Goal: Task Accomplishment & Management: Manage account settings

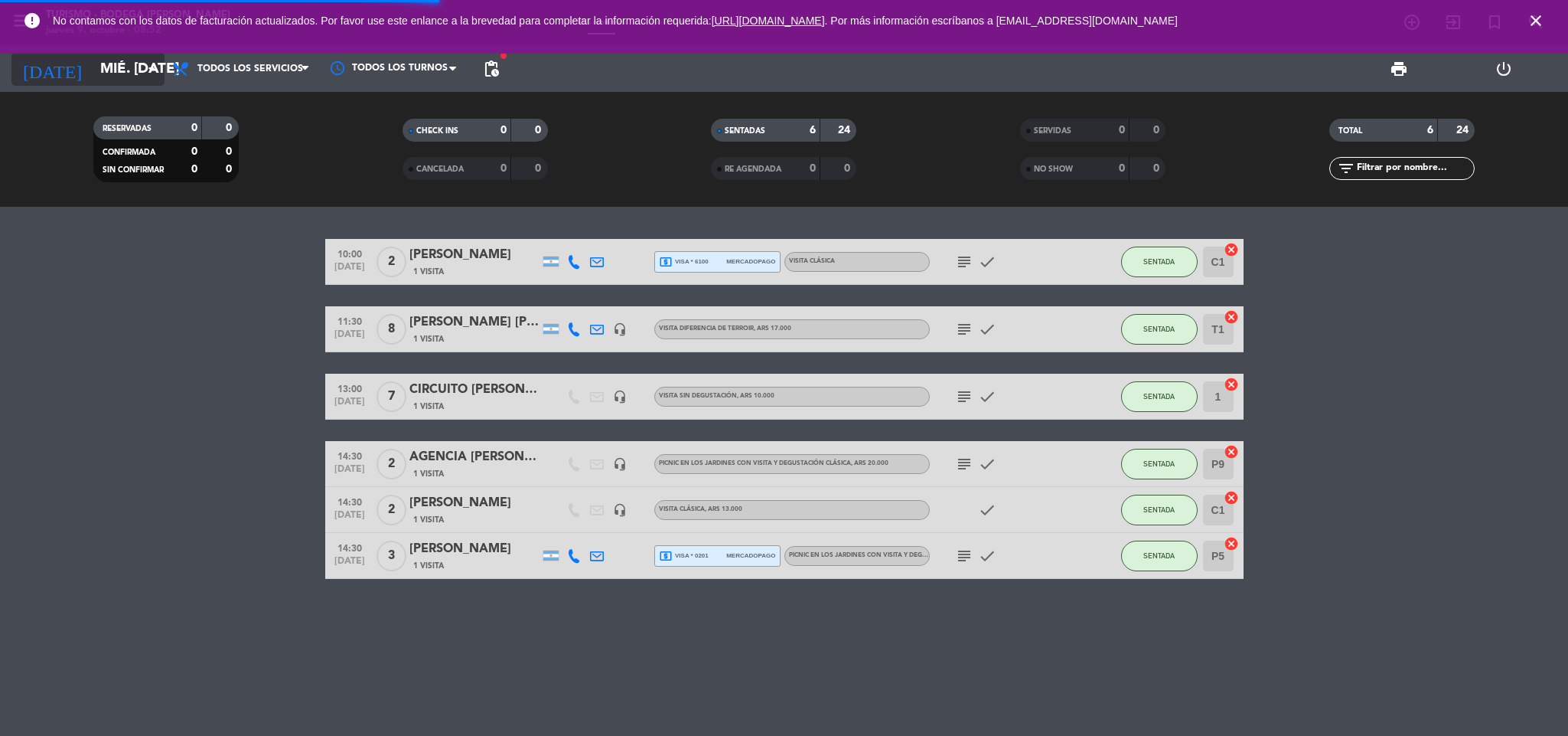
click at [113, 65] on input "mié. [DATE]" at bounding box center [185, 68] width 185 height 32
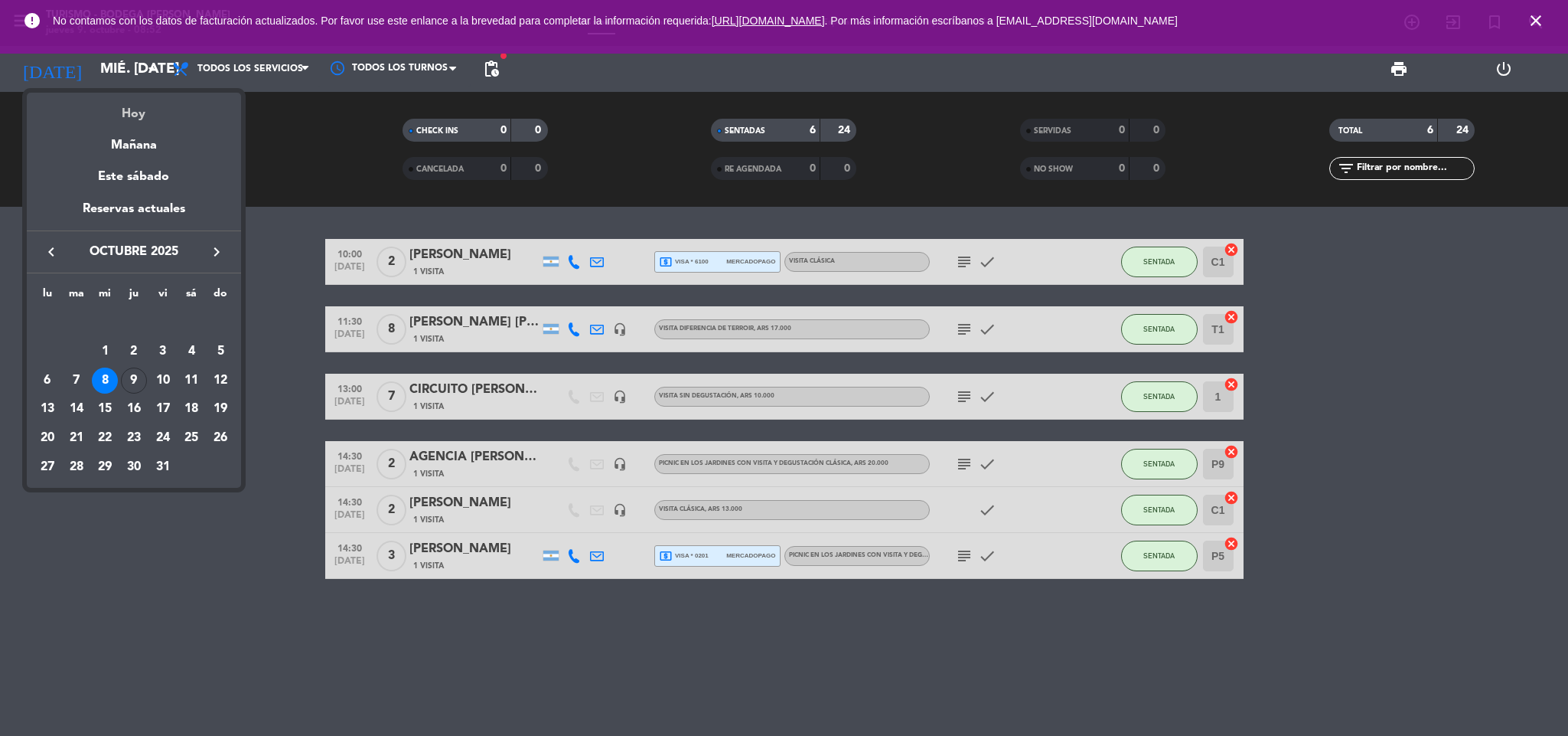
click at [134, 112] on div "Hoy" at bounding box center [134, 108] width 215 height 32
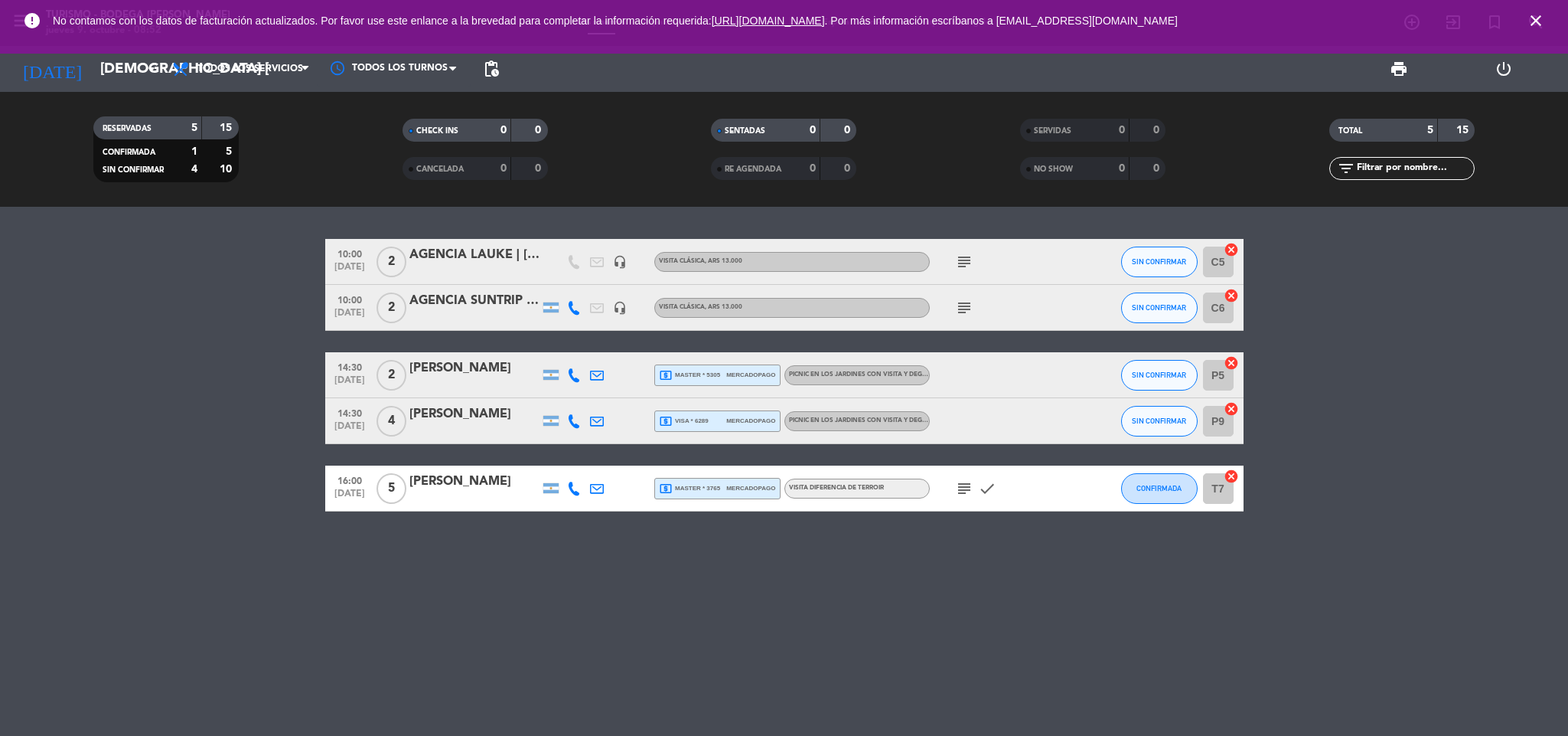
click at [1539, 22] on icon "close" at bounding box center [1536, 21] width 18 height 18
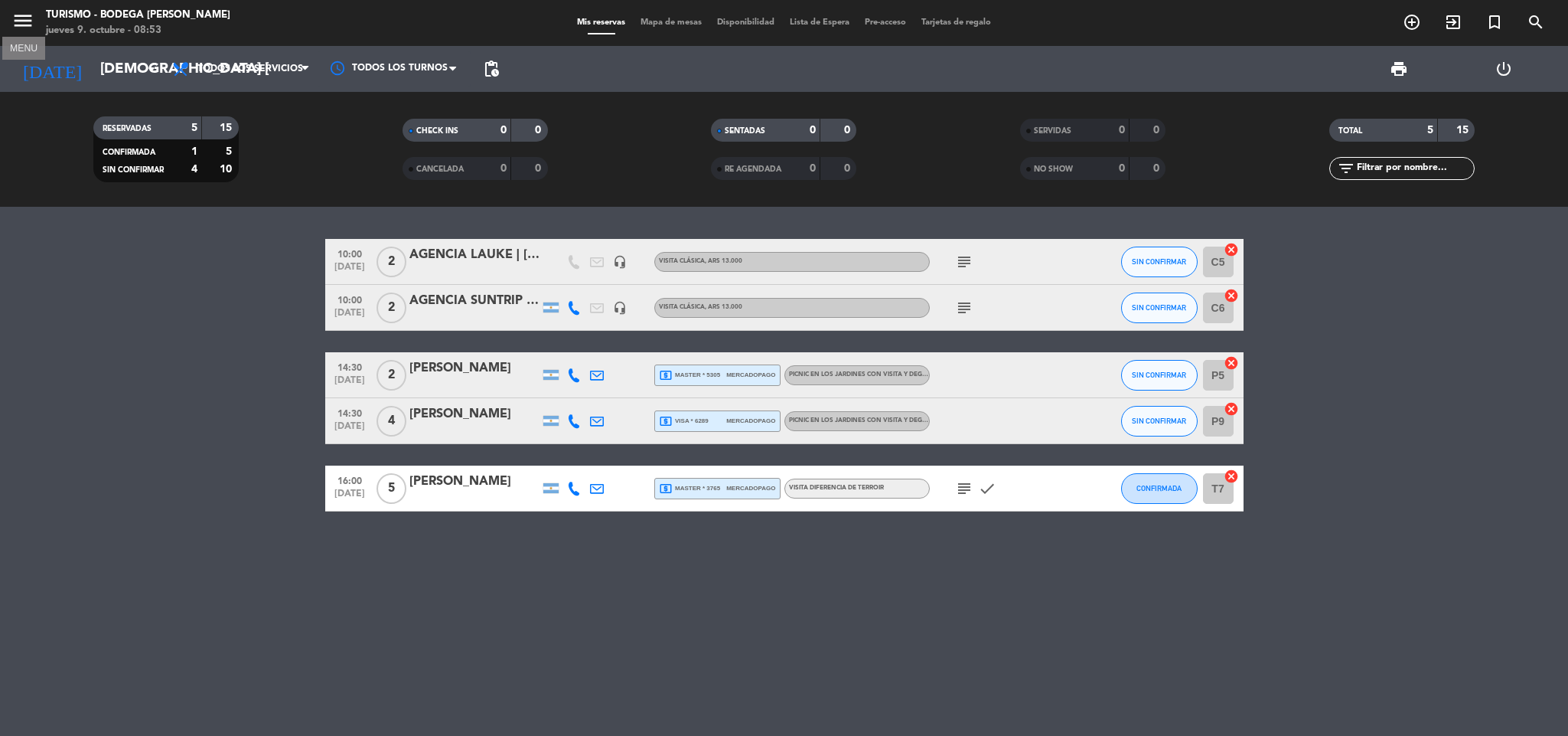
click at [25, 14] on icon "menu" at bounding box center [23, 21] width 23 height 23
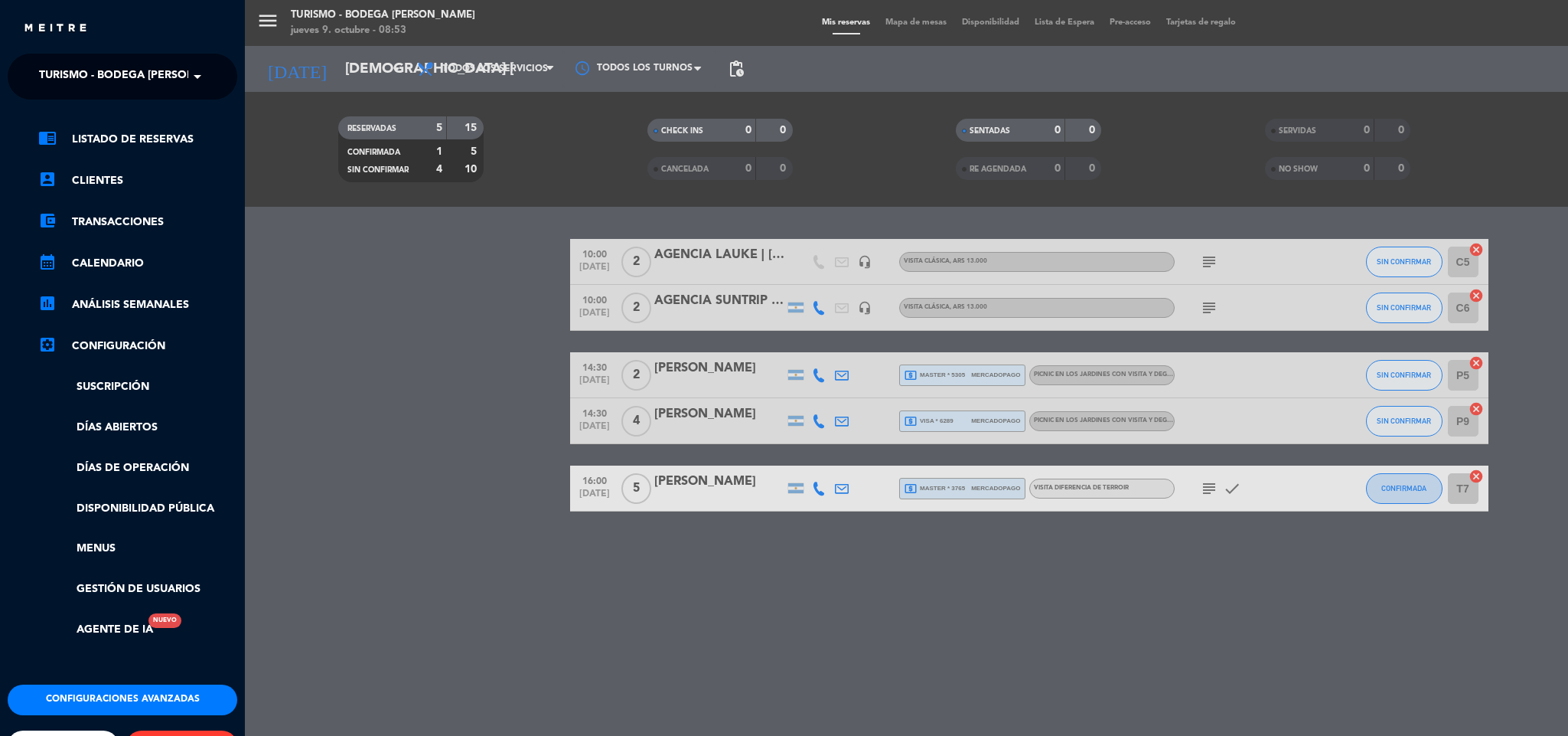
click at [52, 97] on ng-select "× Turismo - Bodega [PERSON_NAME] ×" at bounding box center [122, 76] width 230 height 46
click at [69, 85] on span "Turismo - Bodega [PERSON_NAME]" at bounding box center [137, 77] width 197 height 32
click at [74, 116] on span "Restaurante y Eventos - Bodega [PERSON_NAME]" at bounding box center [161, 118] width 290 height 17
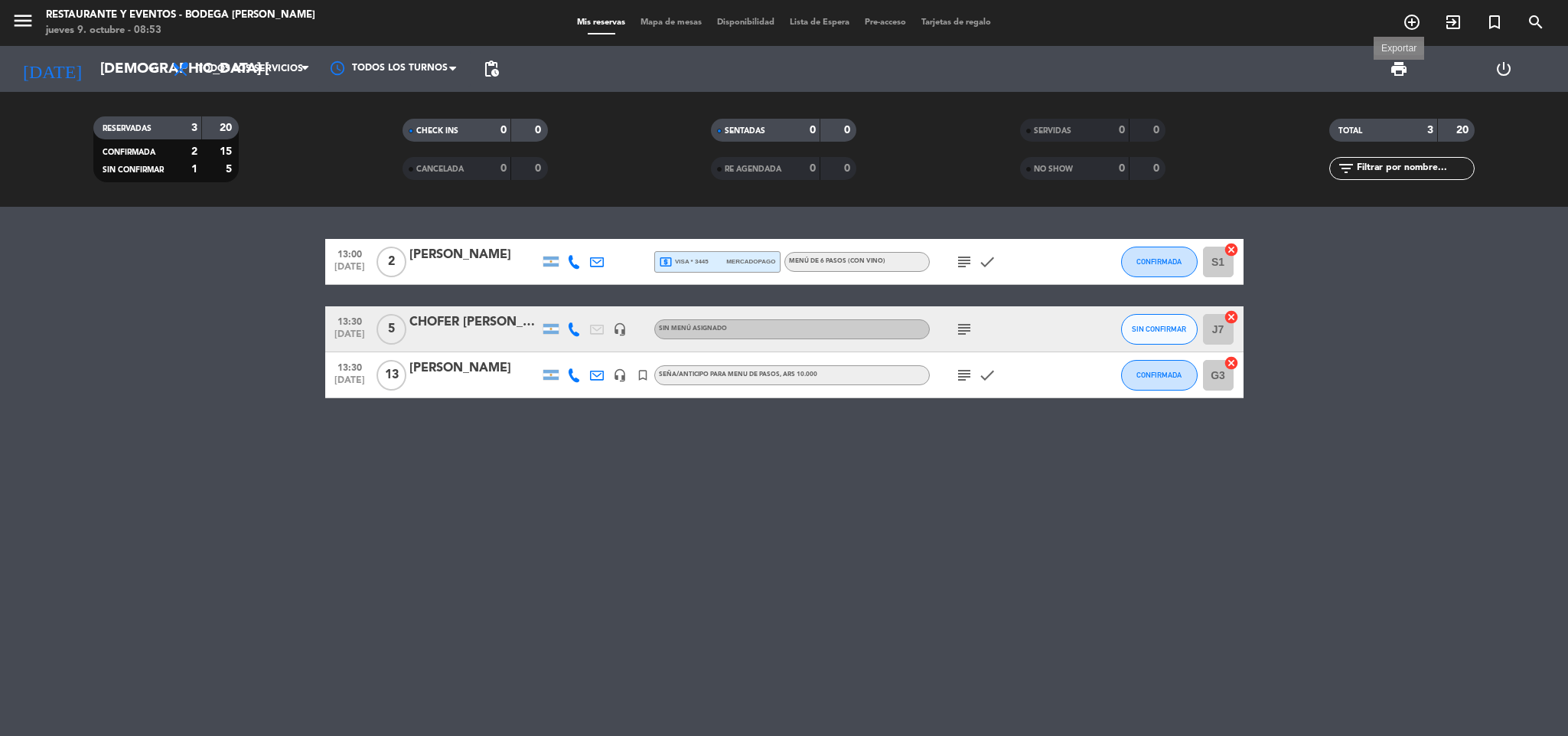
click at [1401, 69] on span "print" at bounding box center [1399, 69] width 18 height 18
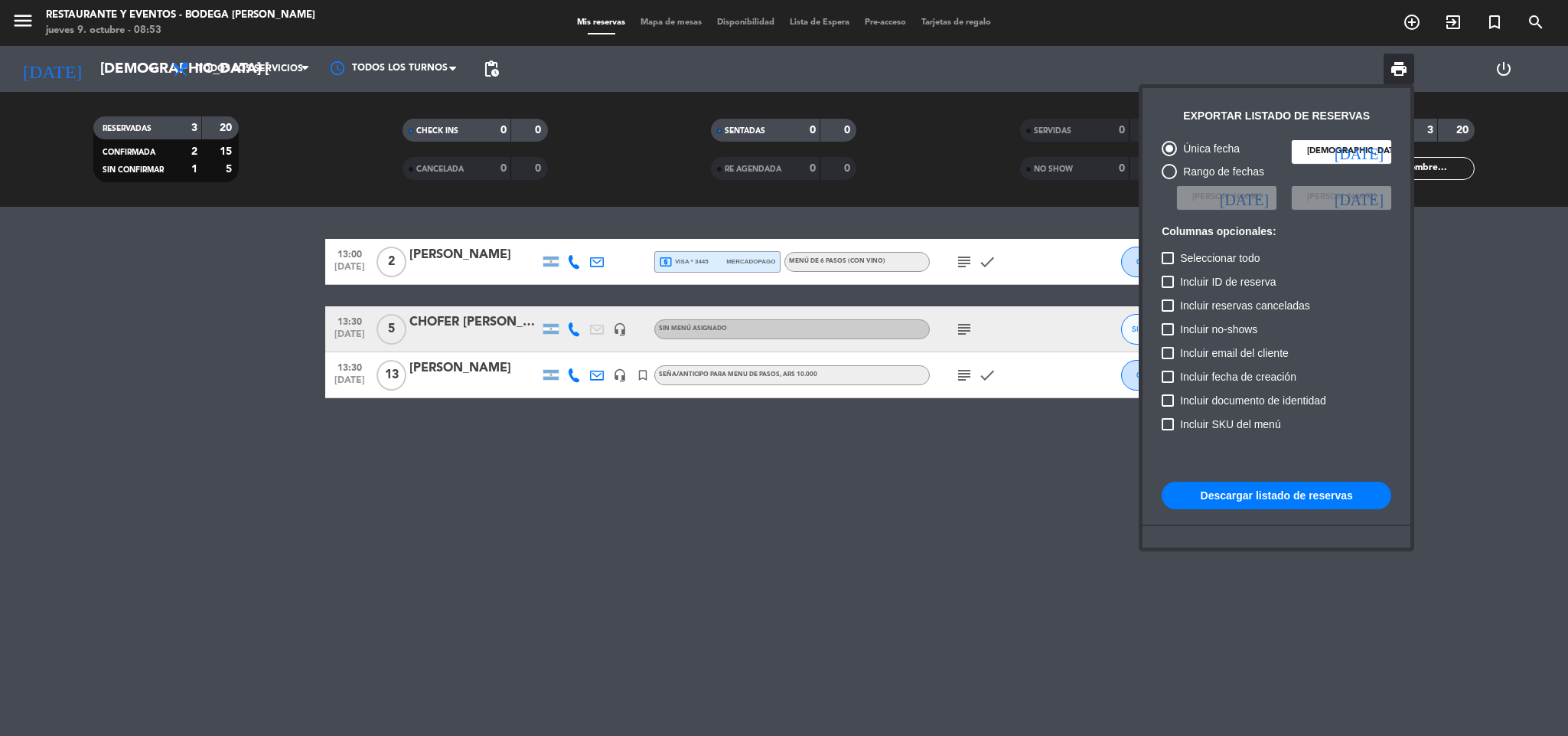
click at [1208, 491] on button "Descargar listado de reservas" at bounding box center [1277, 495] width 230 height 27
click at [612, 455] on div at bounding box center [784, 368] width 1568 height 736
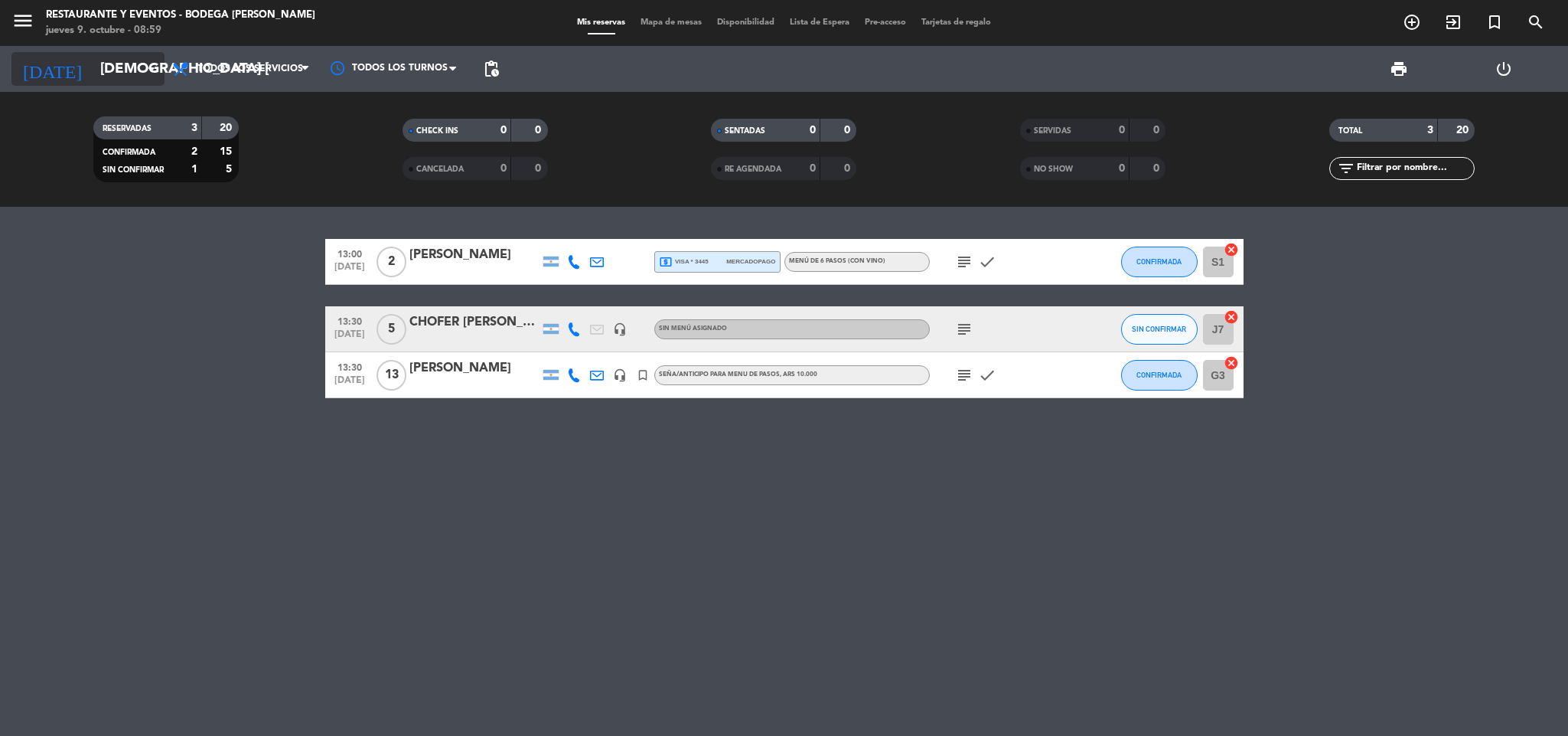
click at [110, 72] on input "[DEMOGRAPHIC_DATA] [DATE]" at bounding box center [185, 68] width 185 height 32
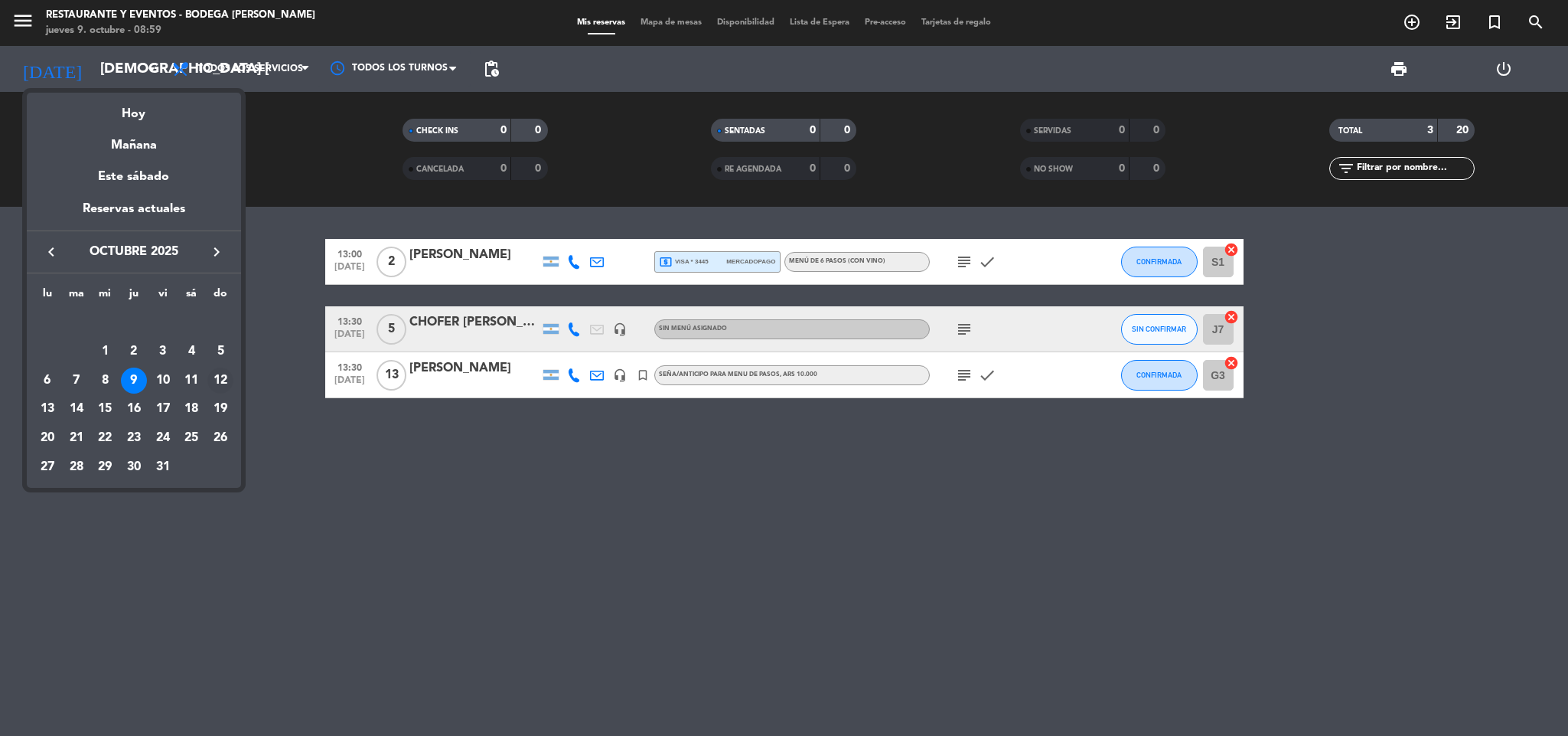
click at [228, 375] on div "12" at bounding box center [220, 380] width 26 height 26
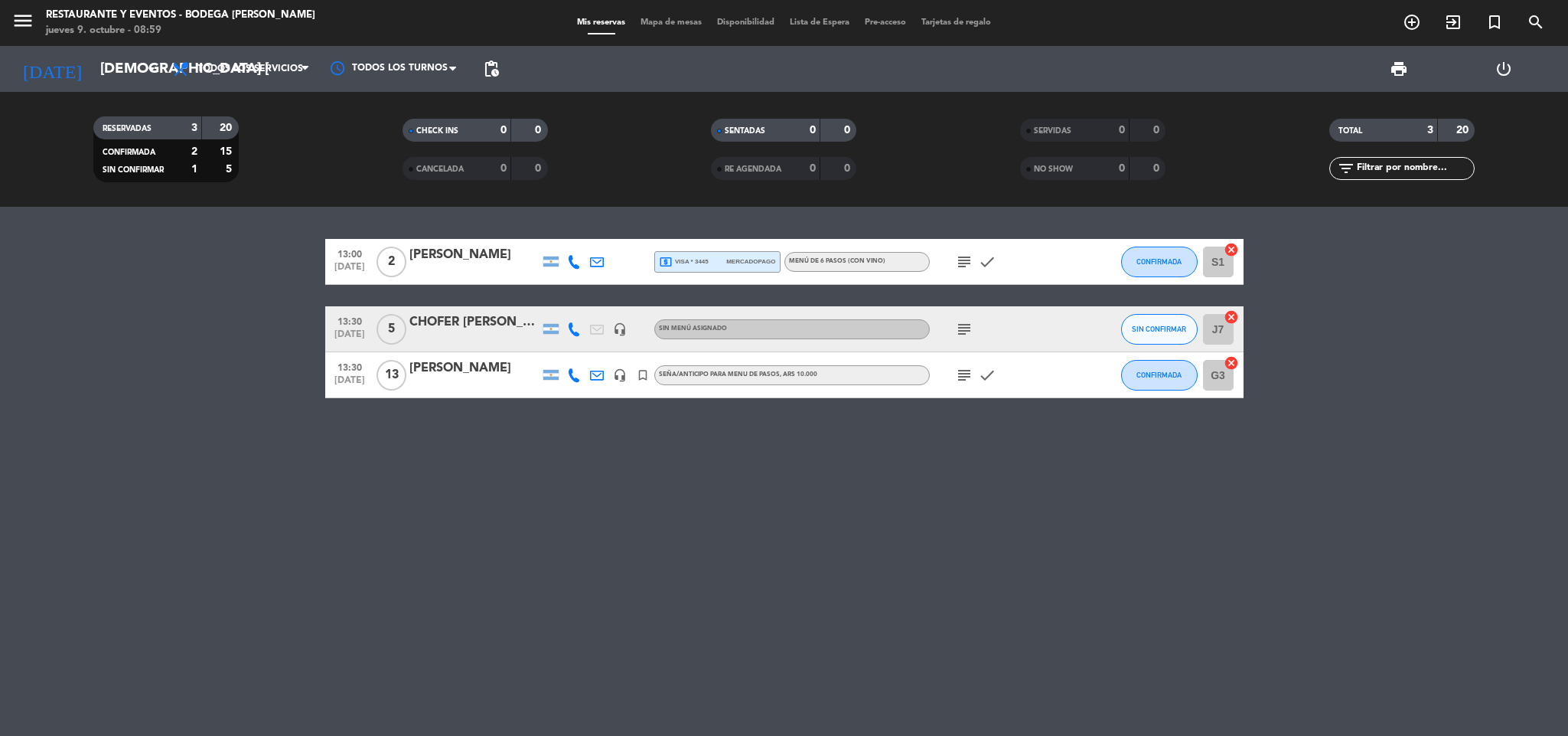
type input "dom. [DATE]"
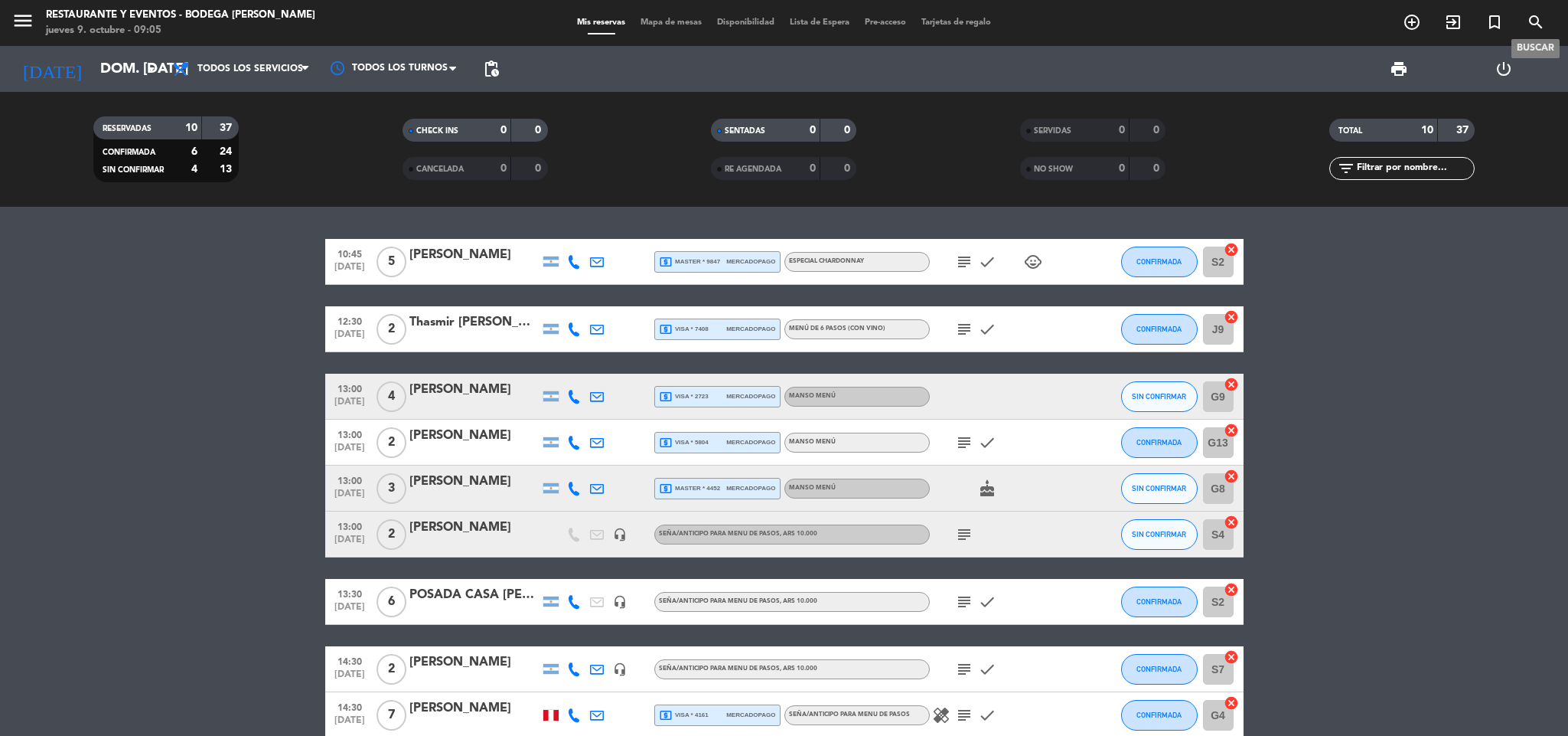
click at [1532, 14] on icon "search" at bounding box center [1536, 22] width 18 height 18
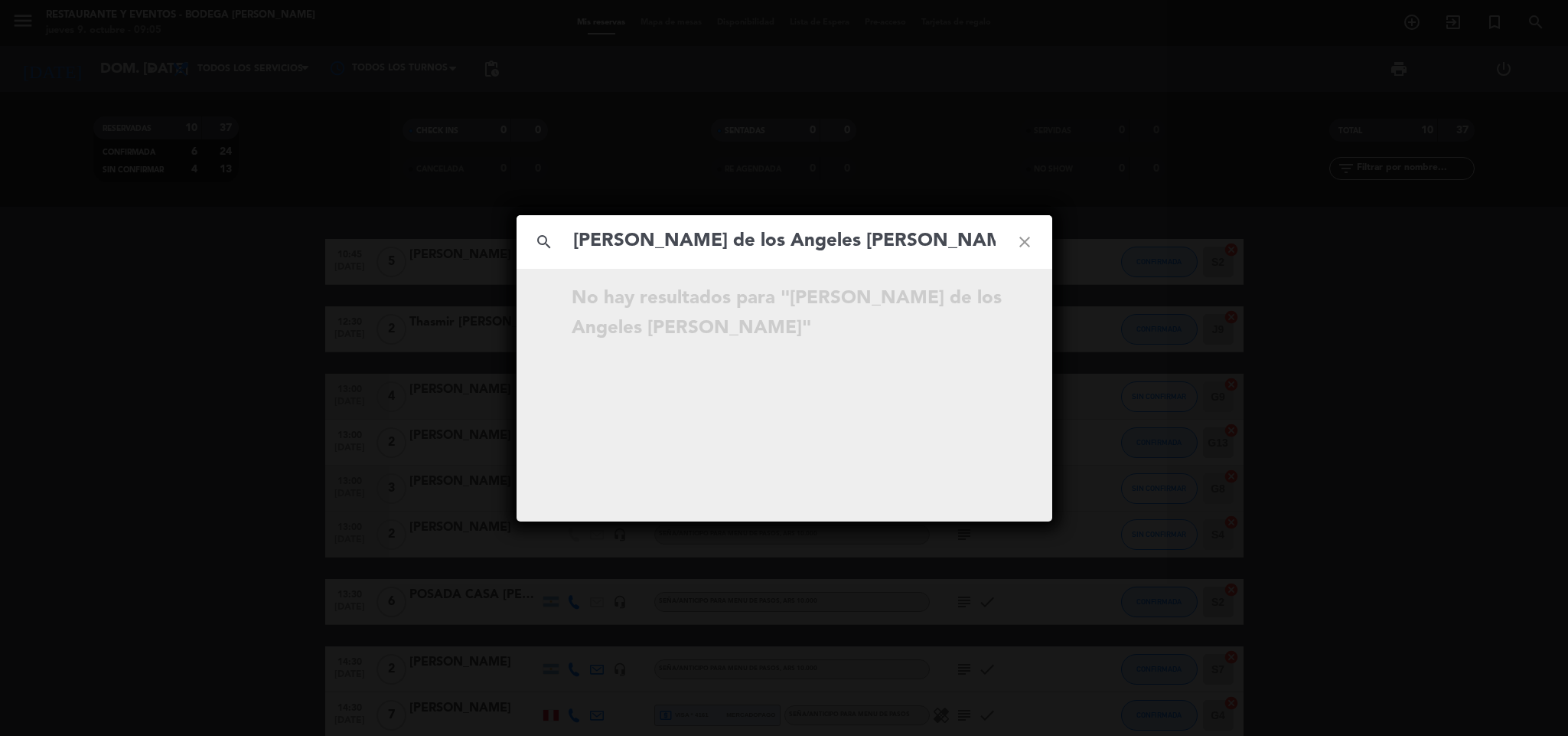
type input "[PERSON_NAME] de los Angeles [PERSON_NAME]"
click at [1017, 244] on icon "close" at bounding box center [1025, 242] width 55 height 55
drag, startPoint x: 1025, startPoint y: 241, endPoint x: 636, endPoint y: 191, distance: 392.2
click at [1023, 241] on icon "close" at bounding box center [1025, 242] width 55 height 55
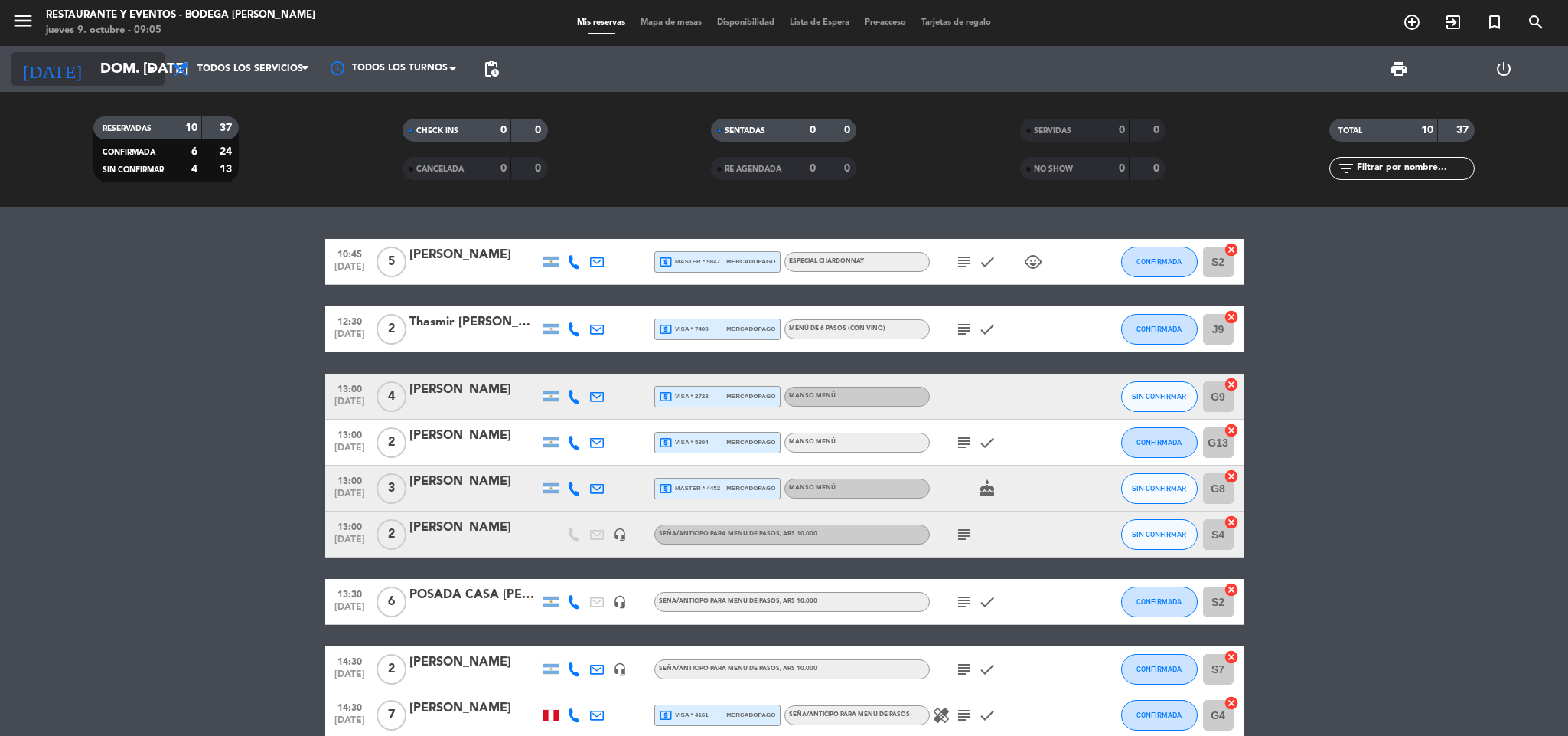
click at [131, 67] on input "dom. [DATE]" at bounding box center [185, 68] width 185 height 32
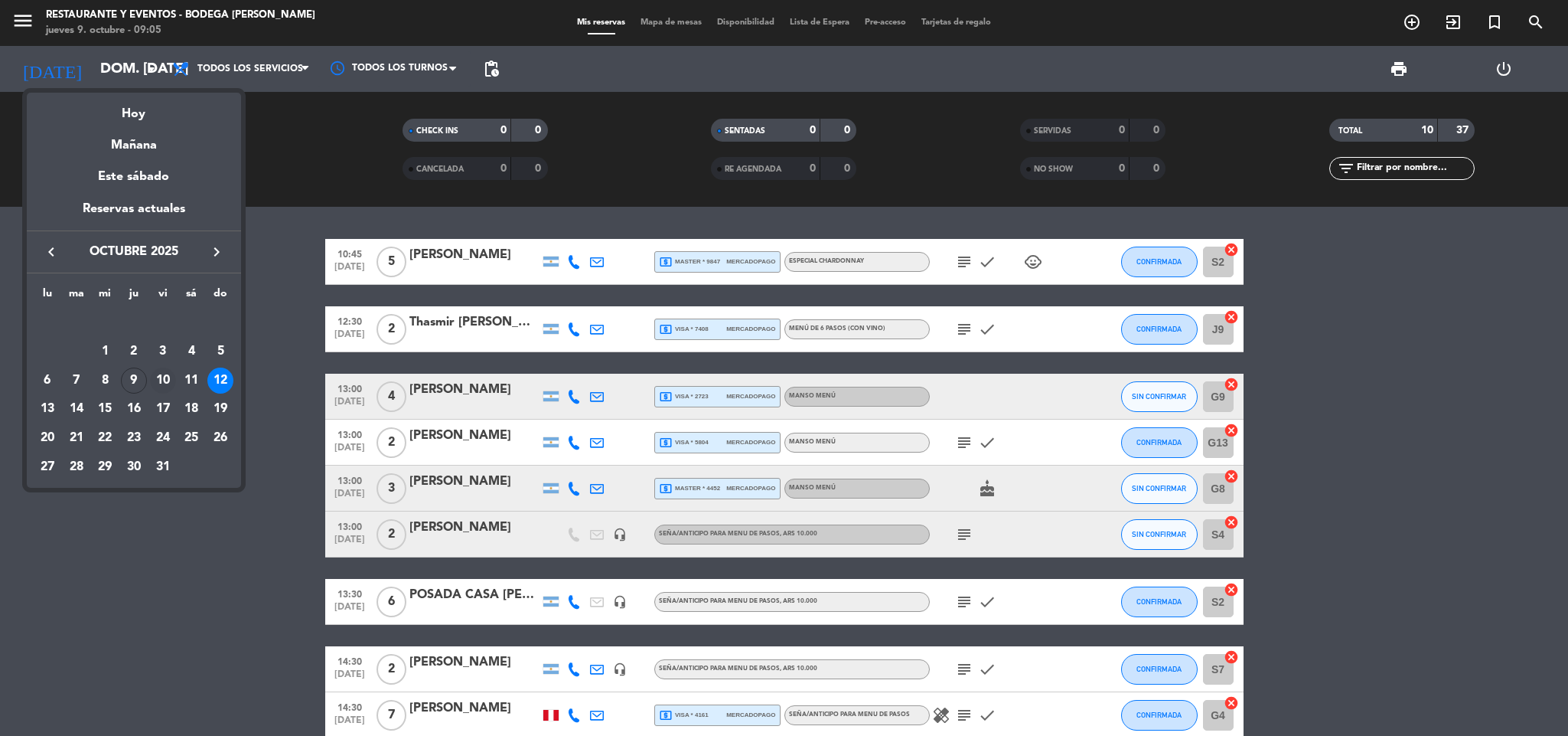
click at [171, 380] on div "10" at bounding box center [162, 380] width 26 height 26
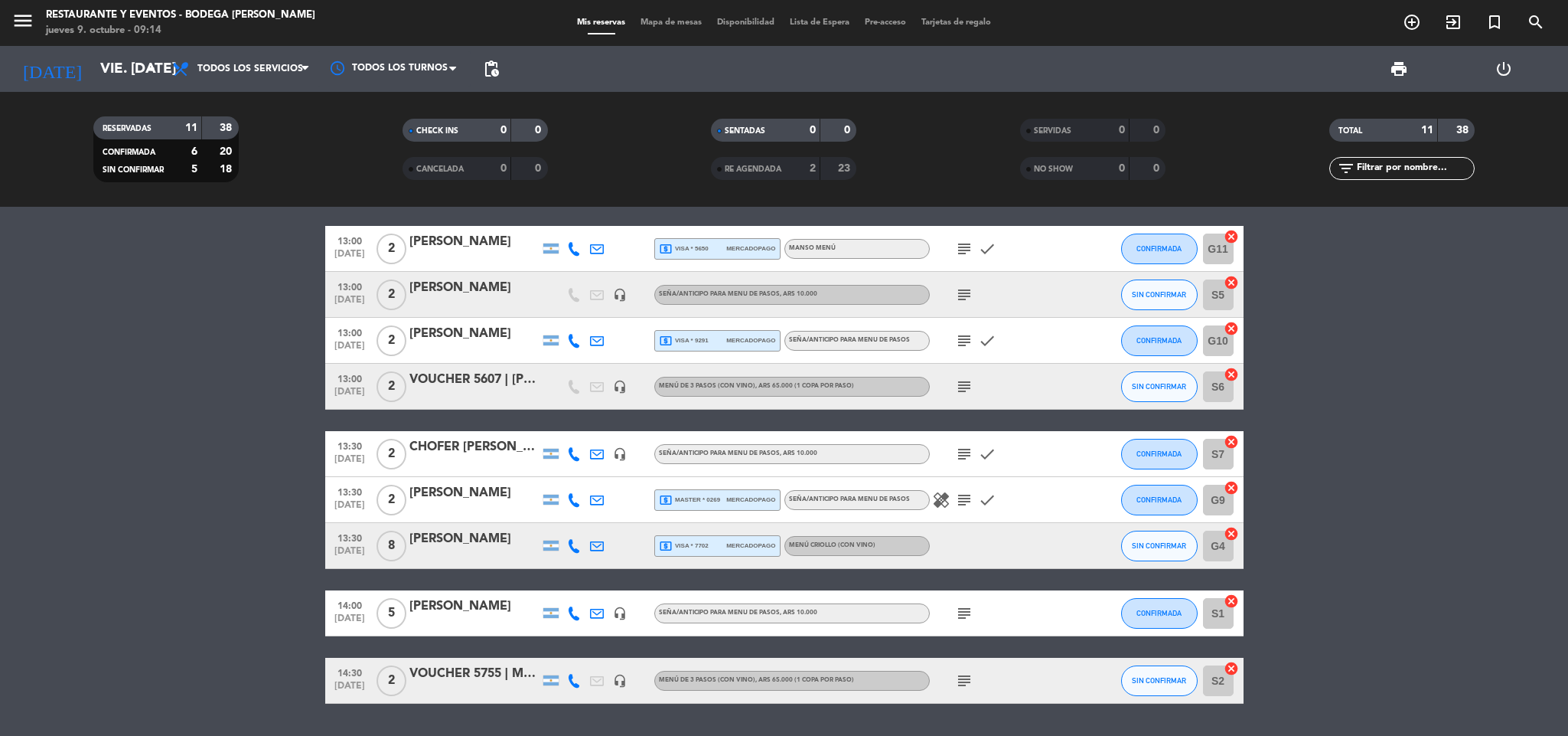
scroll to position [170, 0]
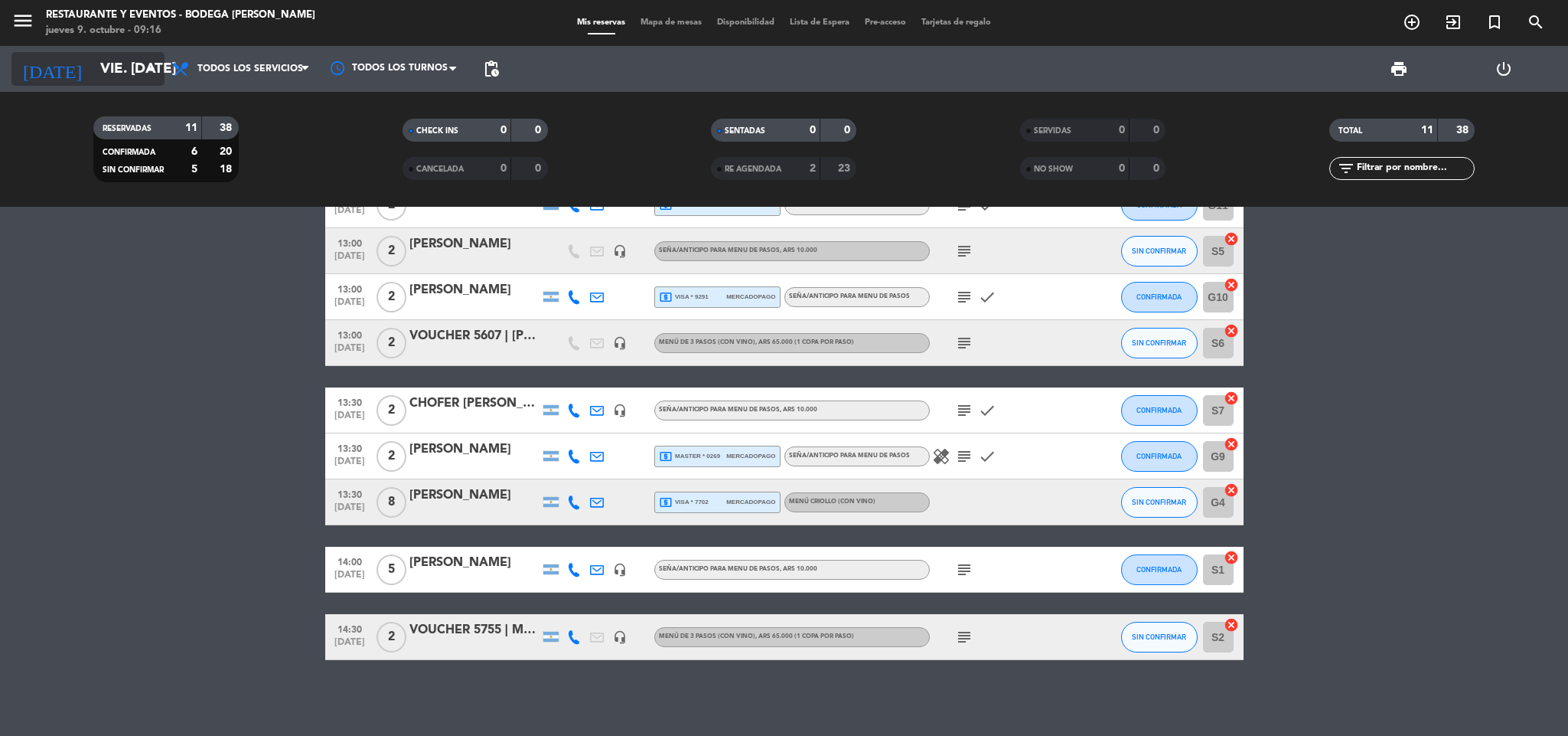
click at [113, 72] on input "vie. [DATE]" at bounding box center [185, 68] width 185 height 32
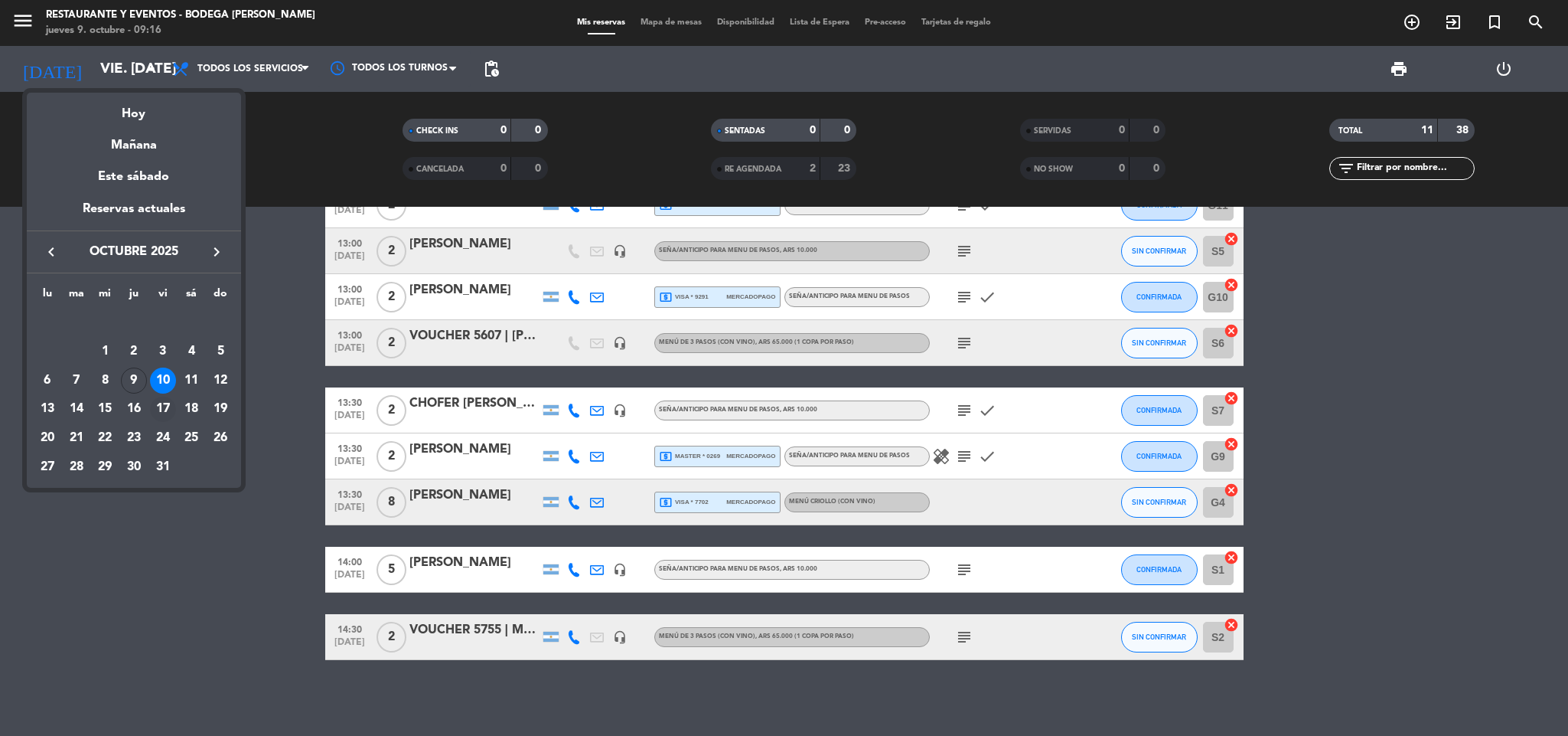
click at [156, 409] on div "17" at bounding box center [162, 409] width 26 height 26
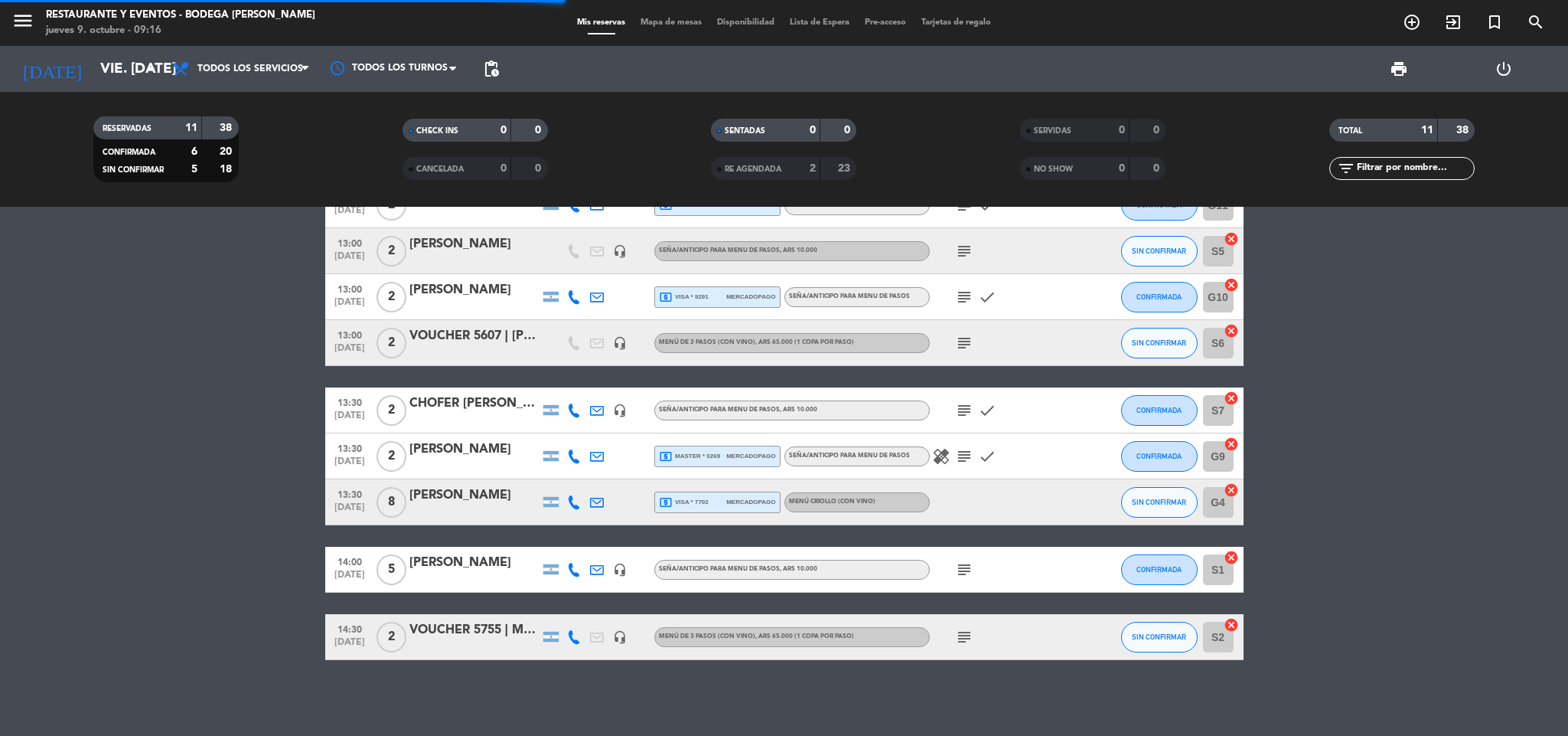
scroll to position [0, 0]
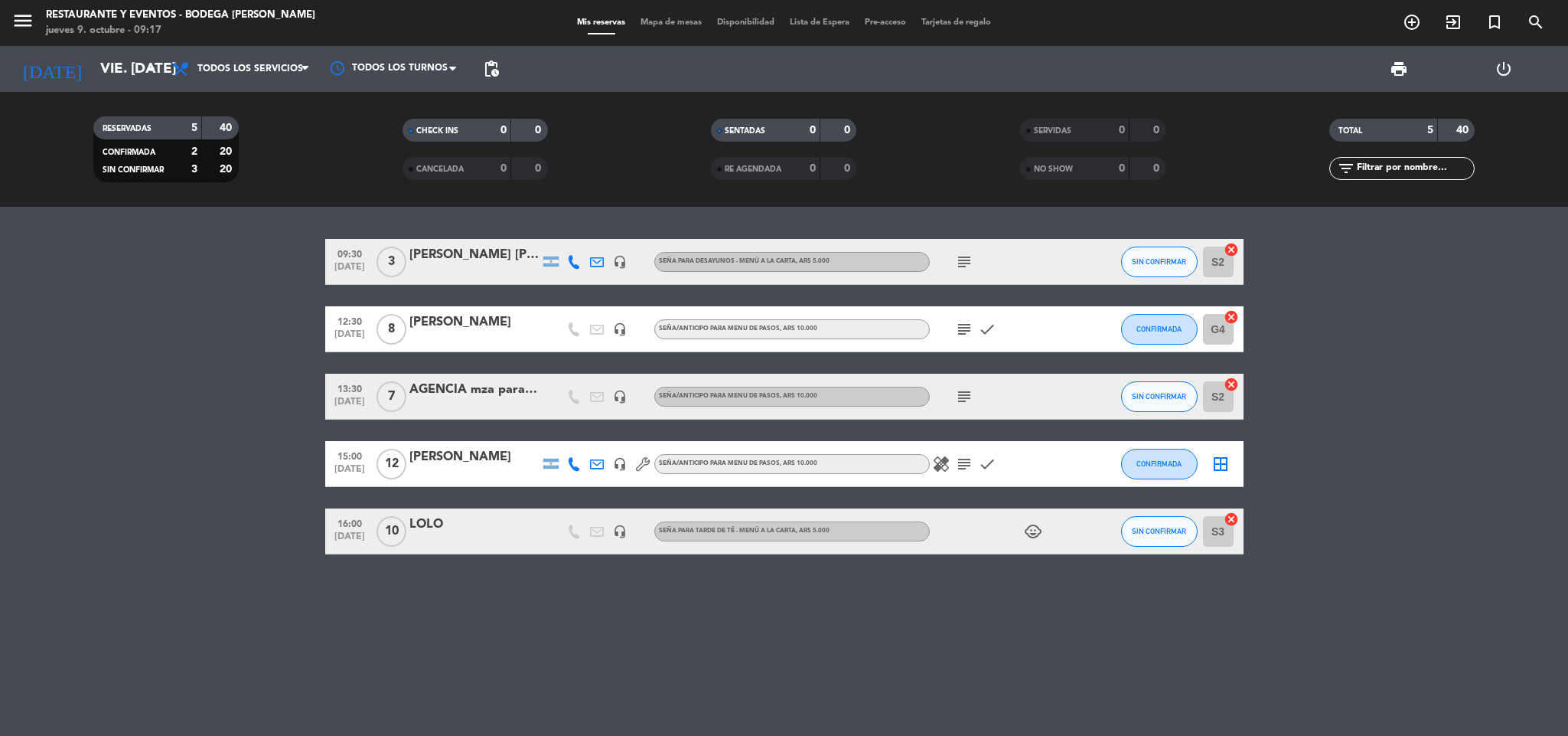
click at [1026, 527] on icon "child_care" at bounding box center [1034, 531] width 18 height 18
drag, startPoint x: 451, startPoint y: 657, endPoint x: 450, endPoint y: 639, distance: 18.0
click at [450, 651] on div "09:30 [DATE] 3 [PERSON_NAME] [PERSON_NAME] headset_mic Seña para DESAYUNOS - ME…" at bounding box center [784, 471] width 1568 height 530
click at [166, 65] on span "Todos los servicios" at bounding box center [241, 69] width 153 height 33
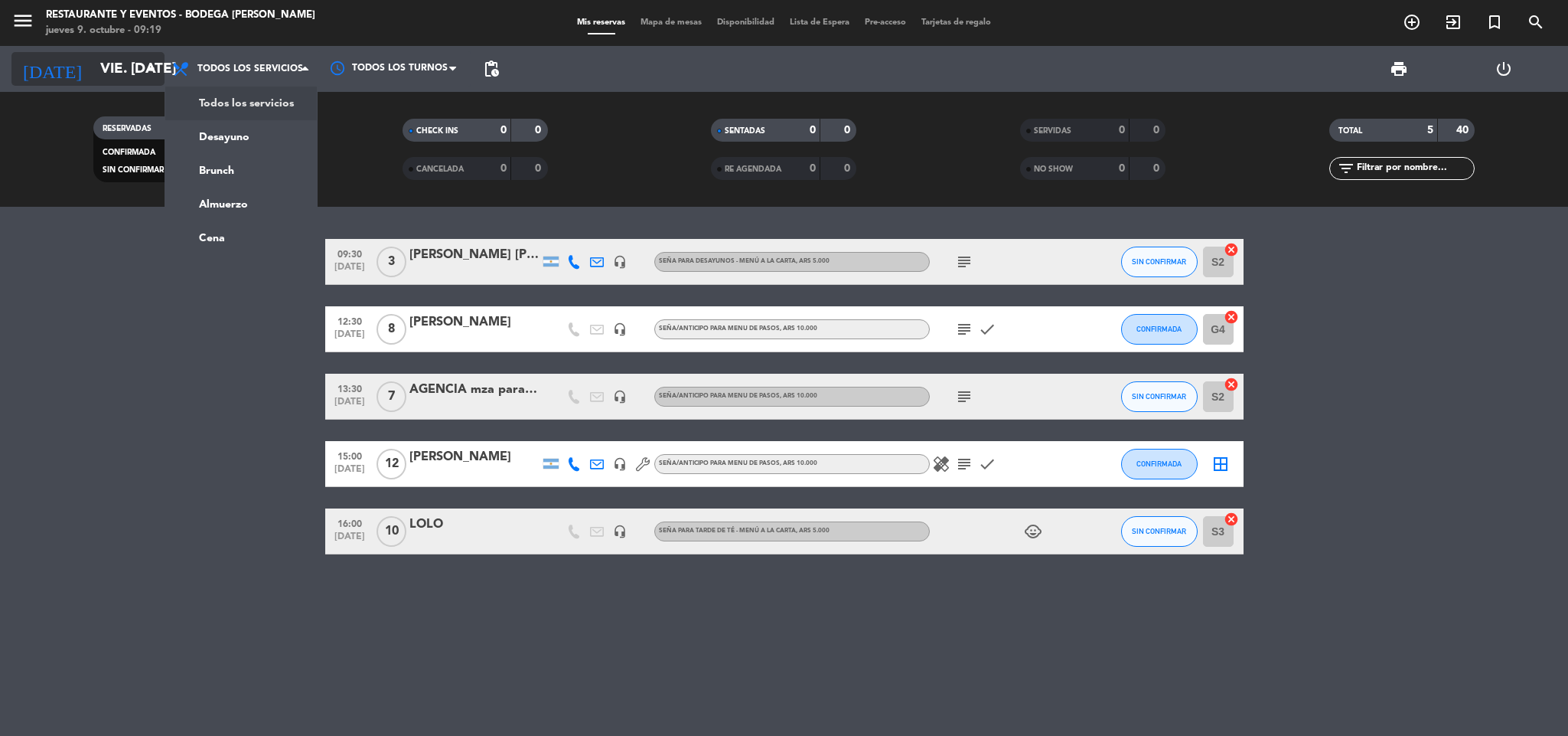
click at [145, 72] on icon "arrow_drop_down" at bounding box center [151, 69] width 18 height 18
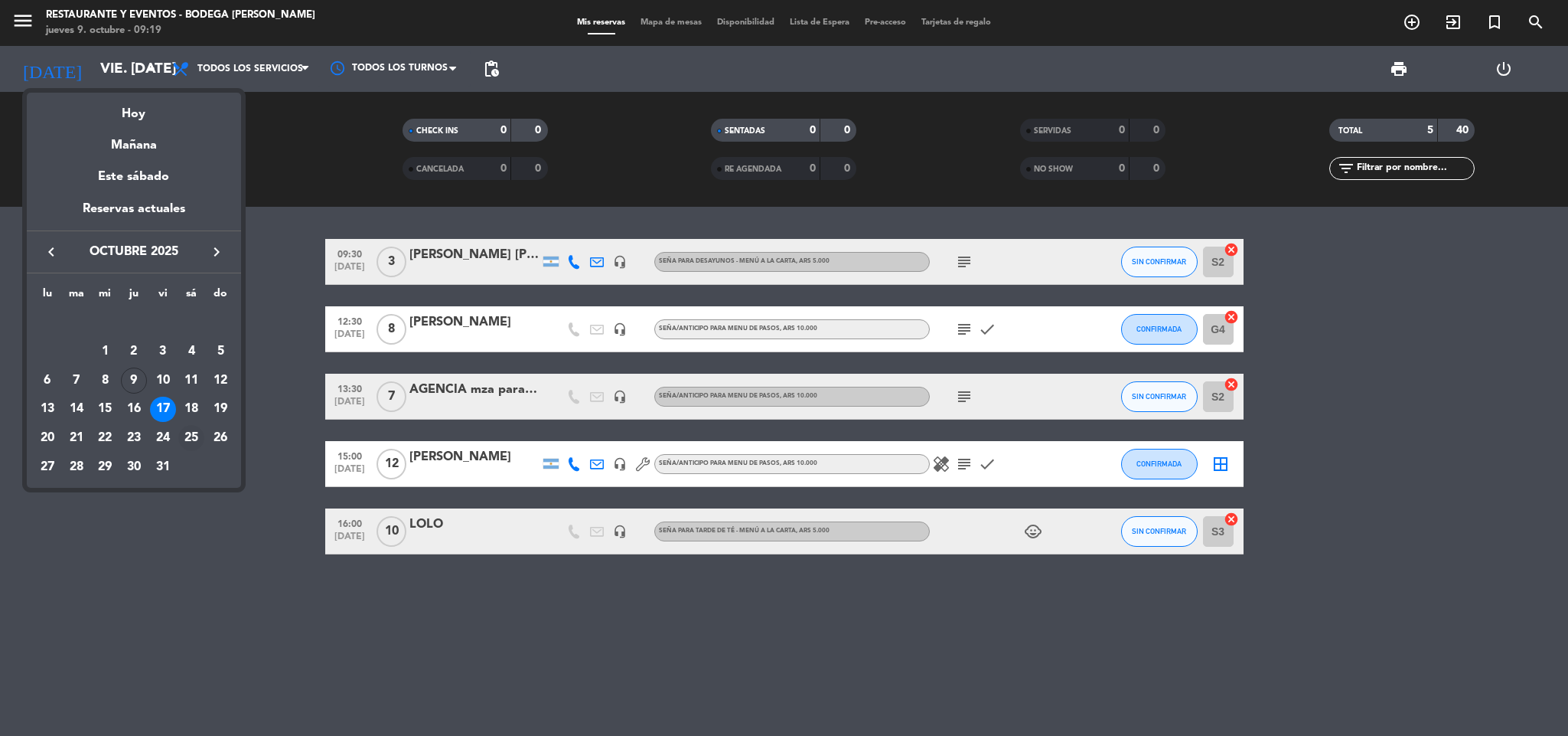
click at [185, 437] on div "25" at bounding box center [191, 437] width 26 height 26
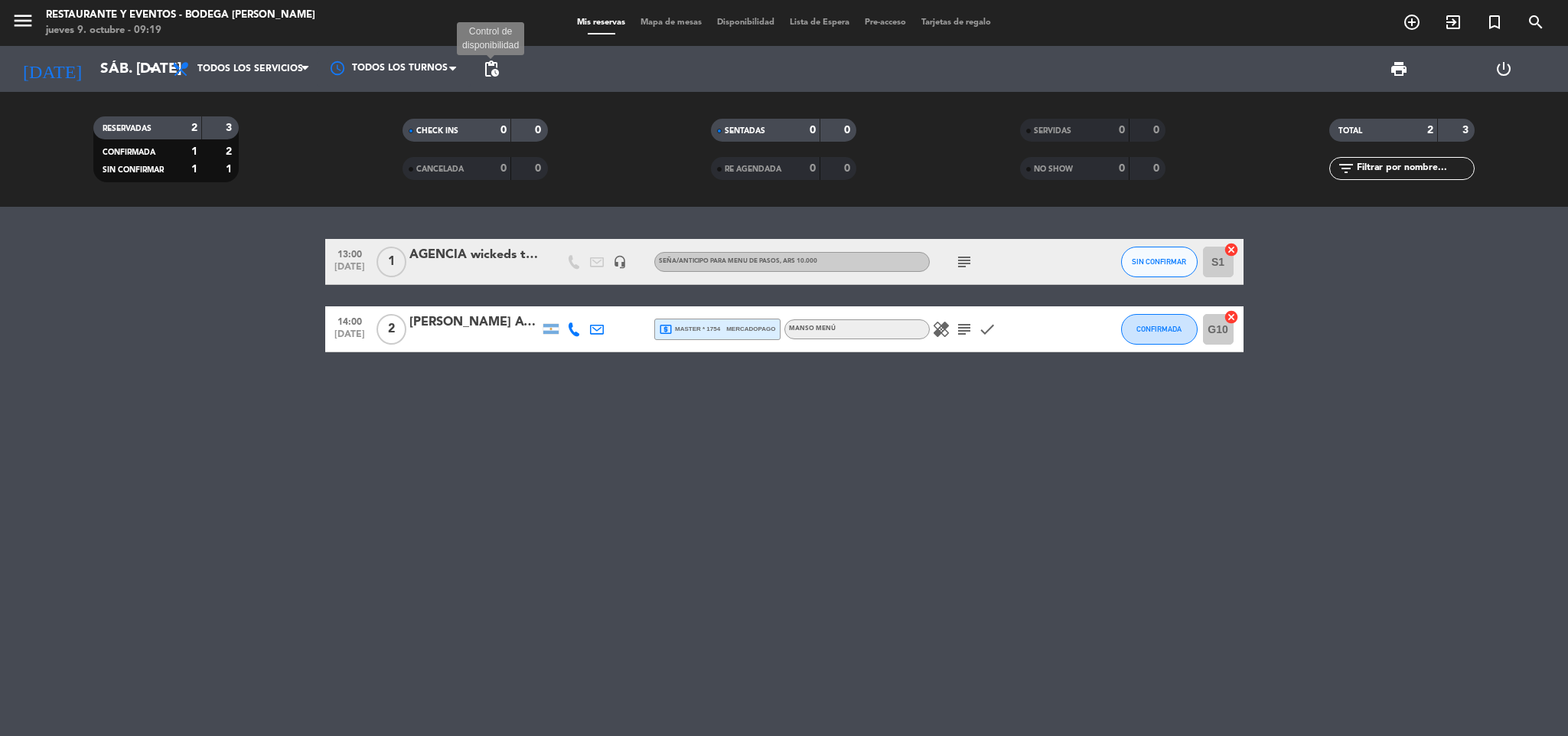
click at [484, 67] on span "pending_actions" at bounding box center [491, 69] width 18 height 18
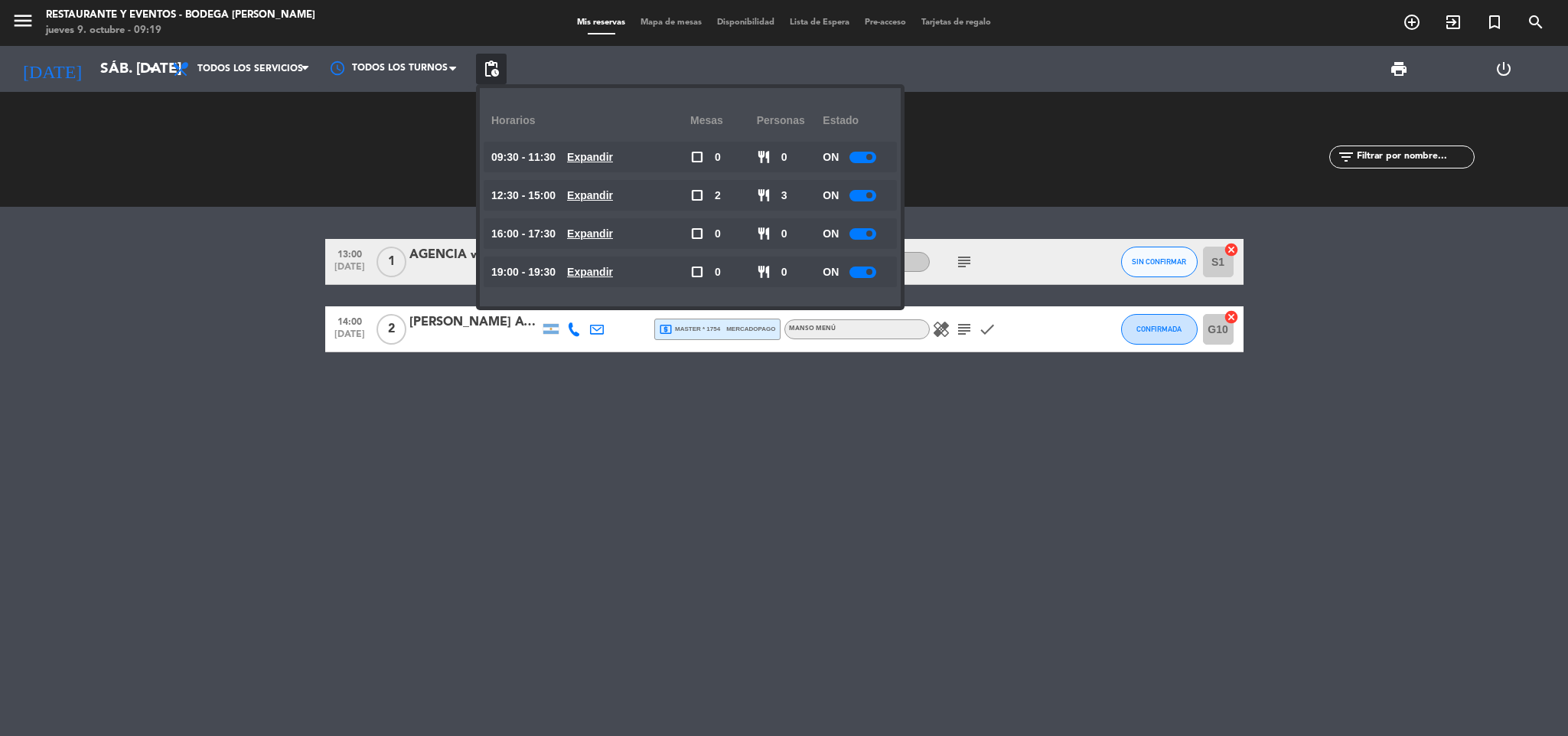
click at [864, 193] on div at bounding box center [863, 196] width 27 height 12
click at [795, 490] on div "13:00 [DATE] 1 AGENCIA wickeds travel | [PERSON_NAME] headset_mic Seña/anticipo…" at bounding box center [784, 471] width 1568 height 530
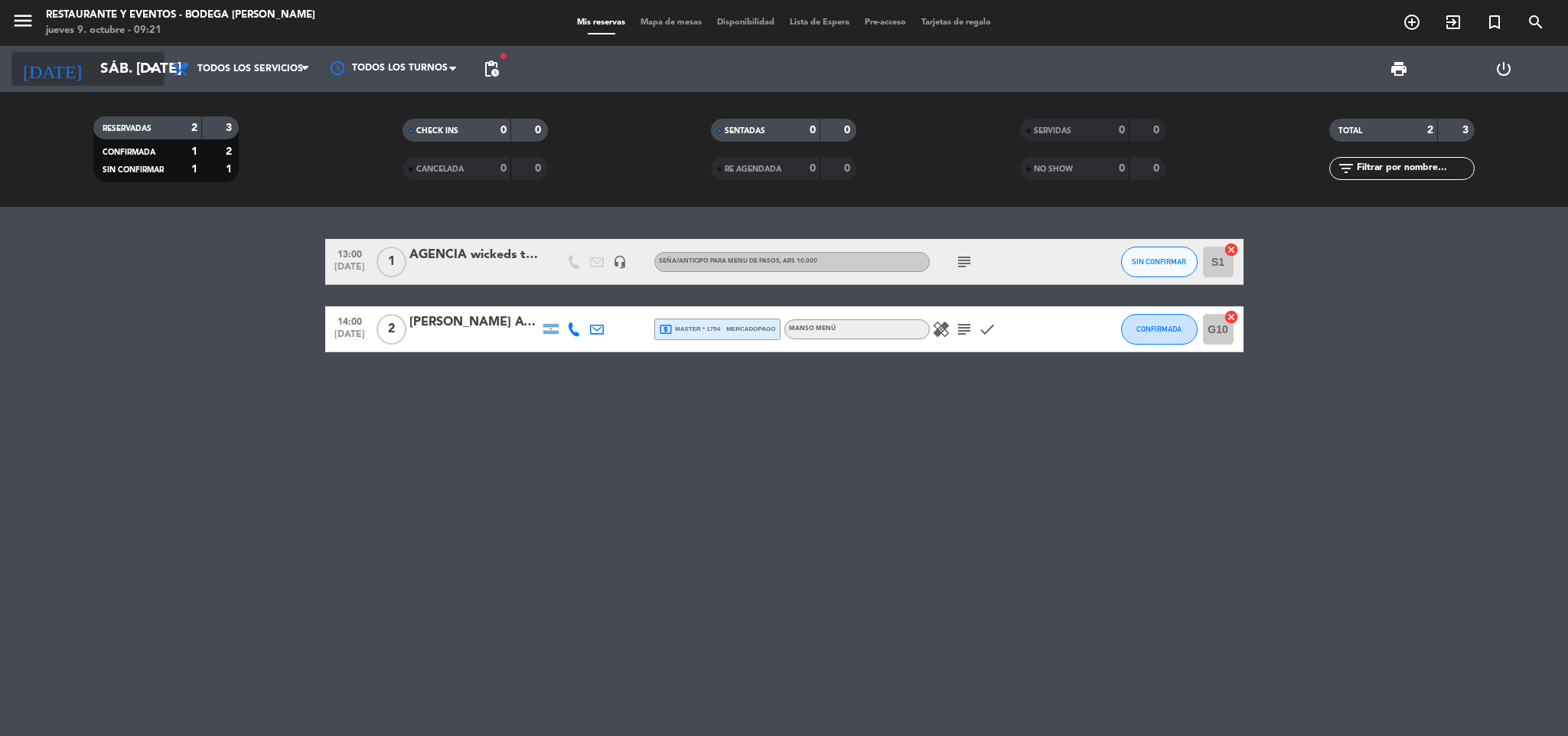
click at [92, 73] on input "sáb. [DATE]" at bounding box center [185, 68] width 185 height 32
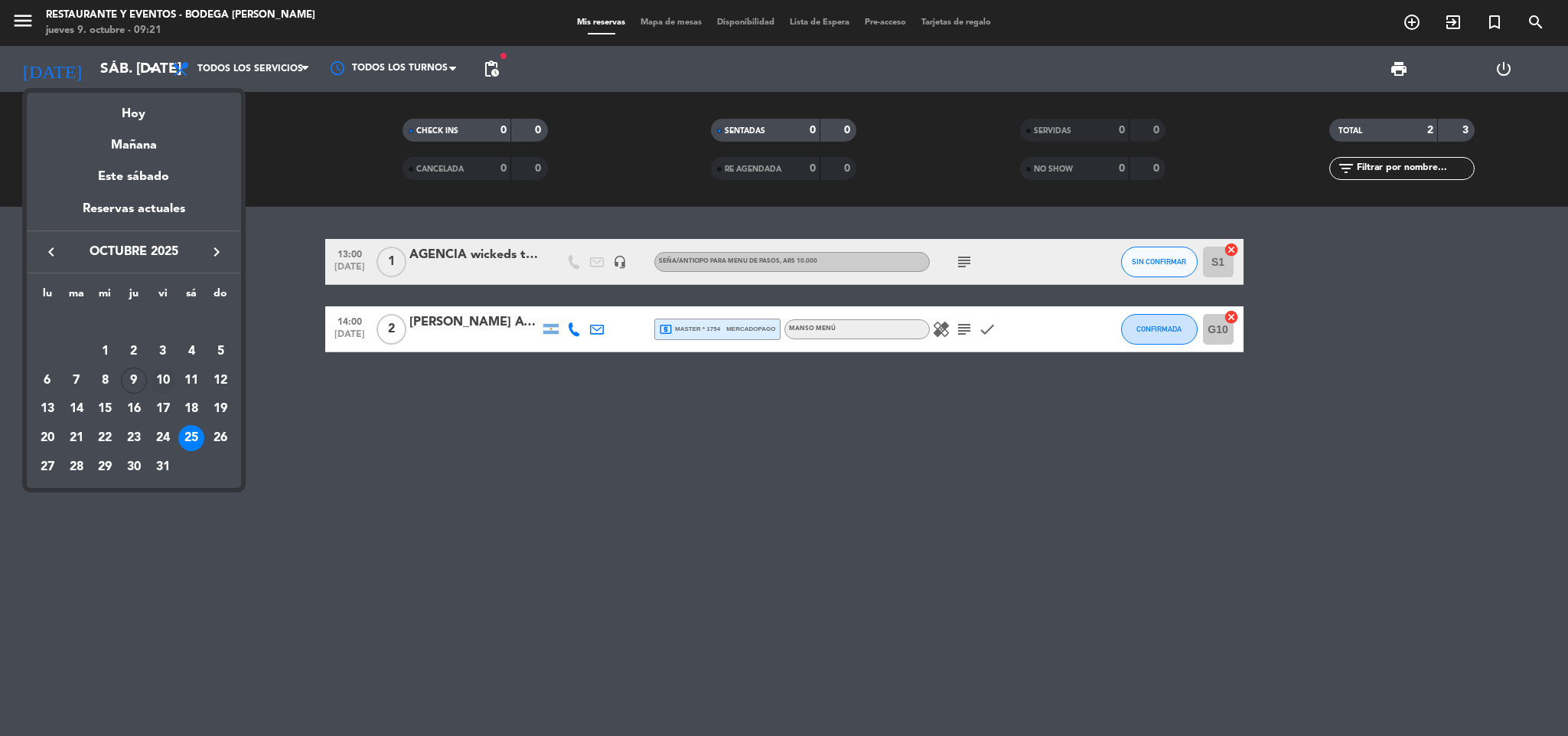
click at [166, 375] on div "10" at bounding box center [162, 380] width 26 height 26
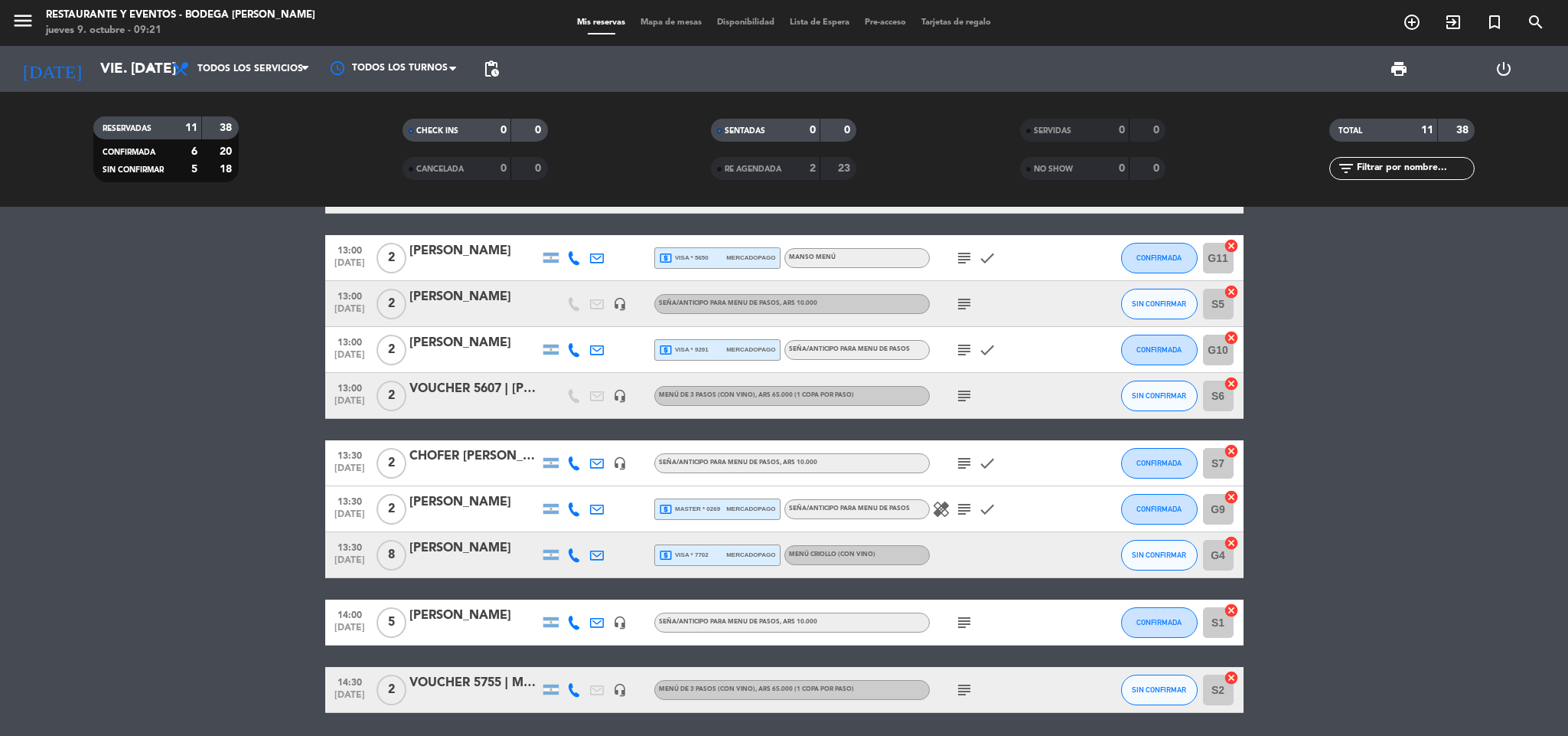
scroll to position [170, 0]
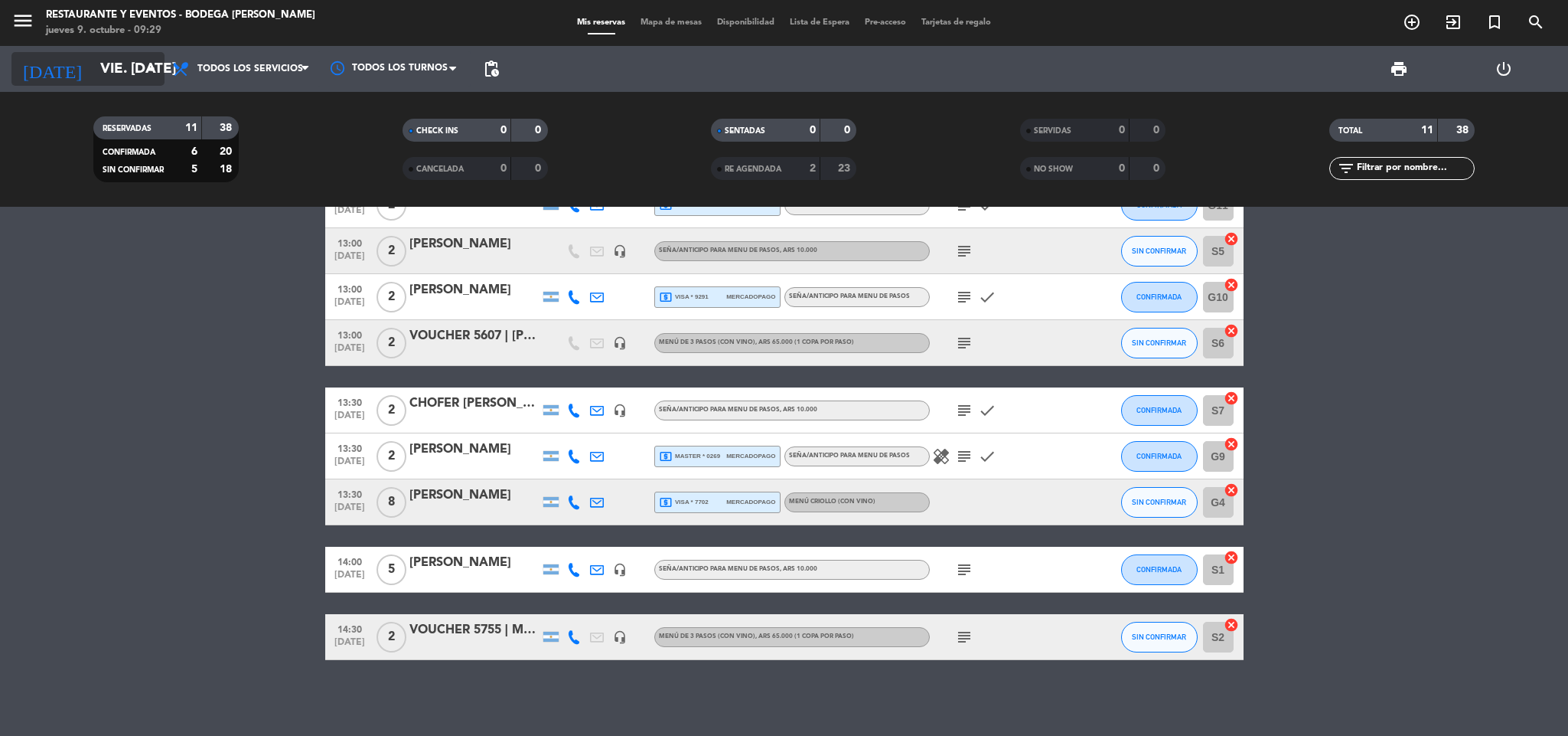
click at [92, 67] on input "vie. [DATE]" at bounding box center [185, 68] width 185 height 32
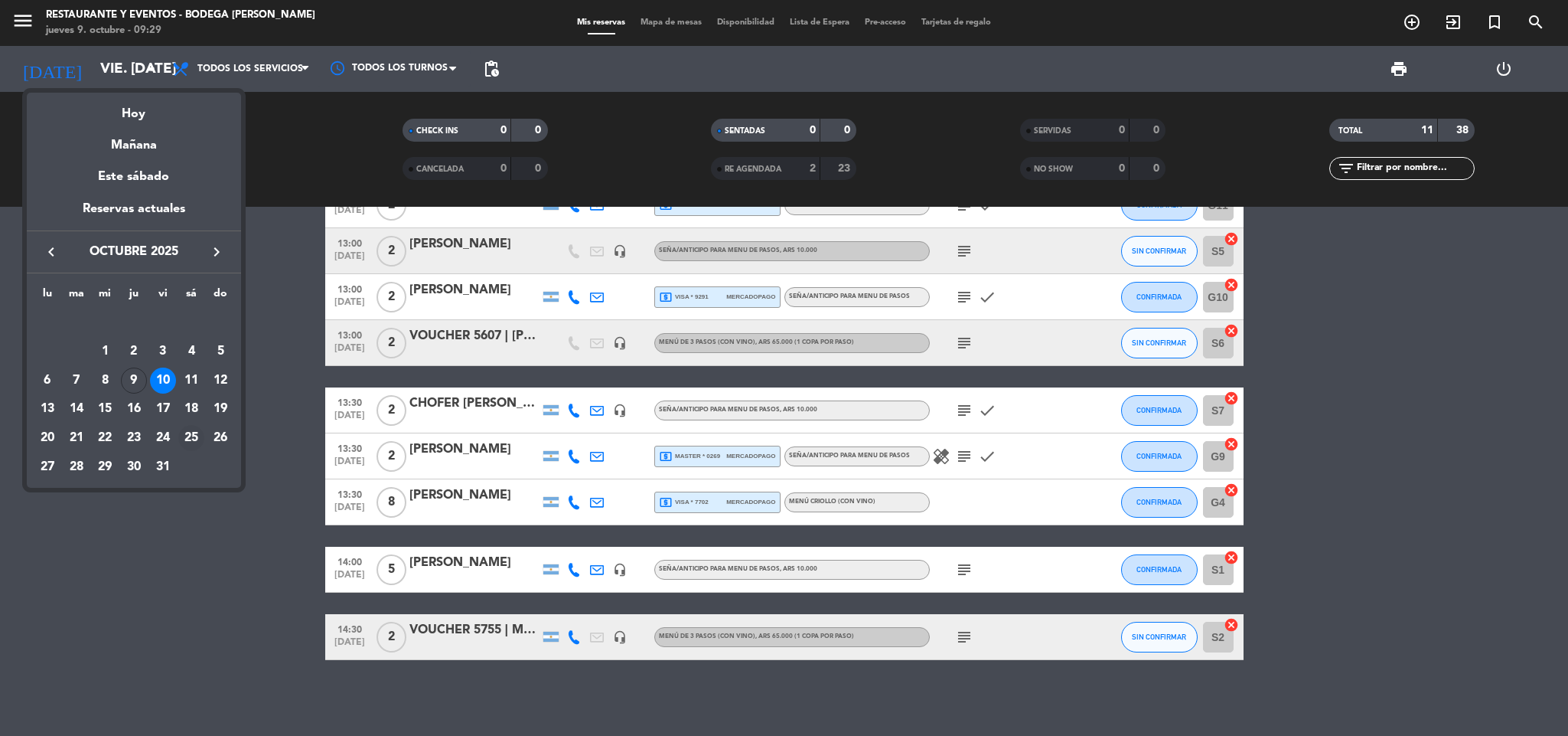
click at [196, 435] on div "25" at bounding box center [191, 437] width 26 height 26
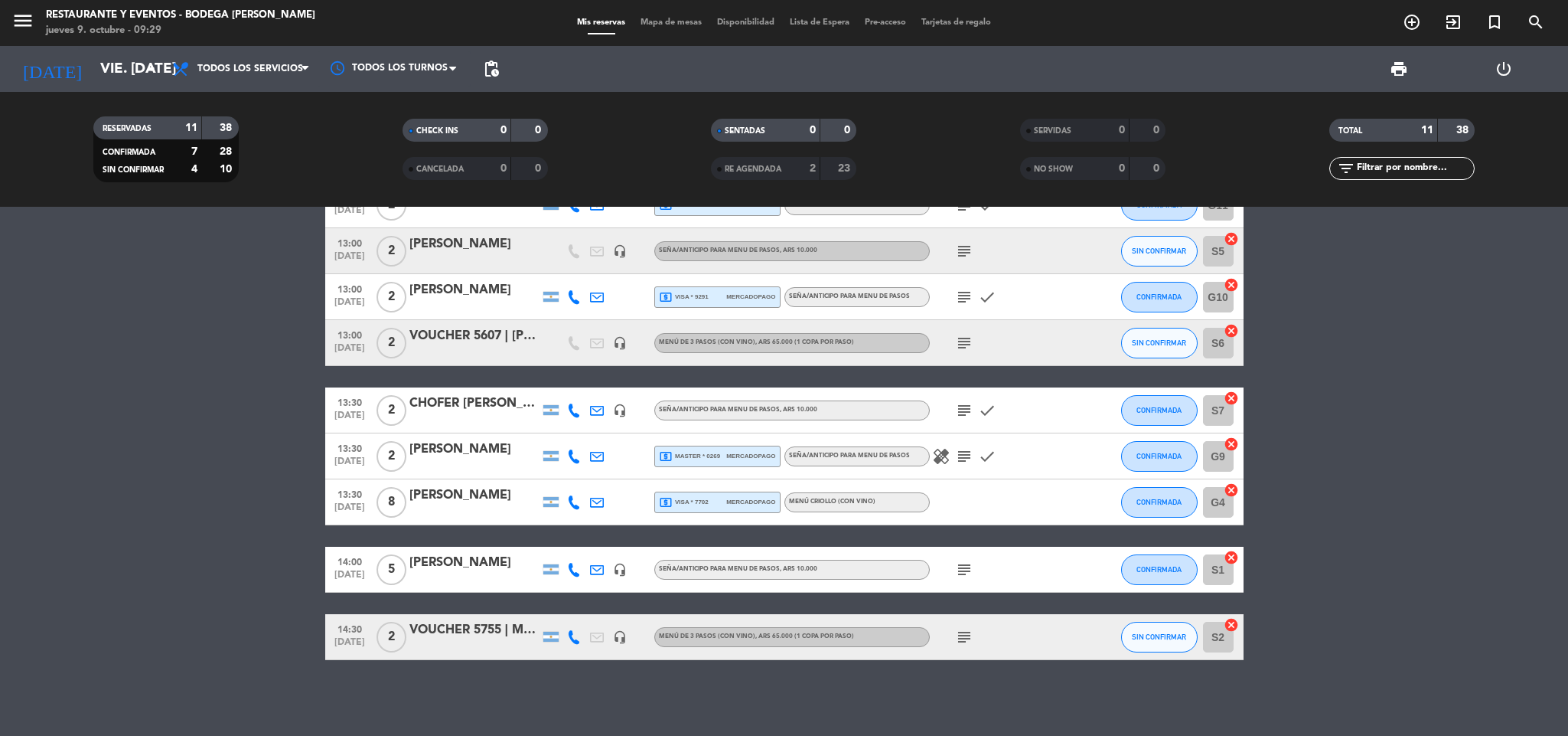
type input "sáb. [DATE]"
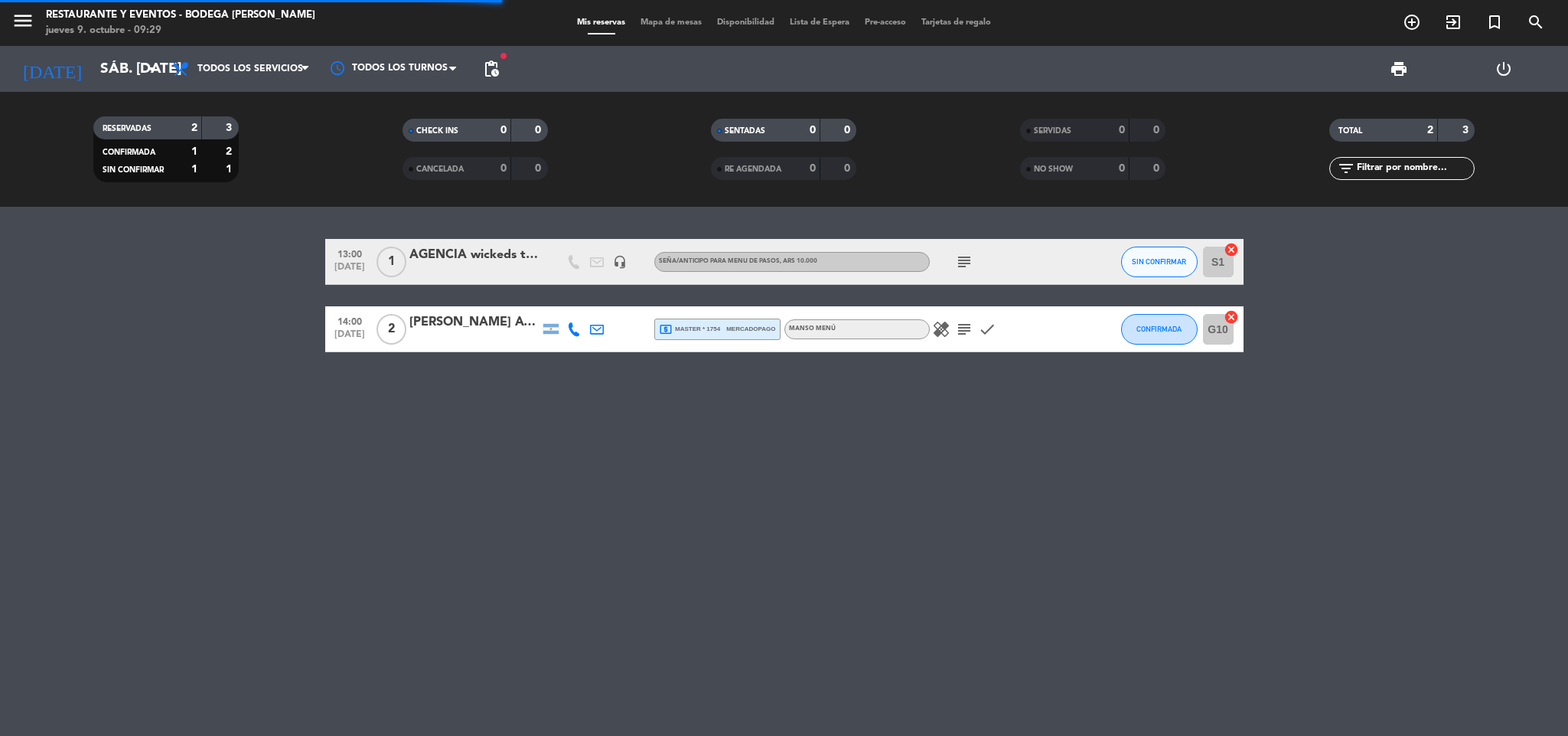
scroll to position [0, 0]
click at [490, 64] on span "pending_actions" at bounding box center [491, 69] width 18 height 18
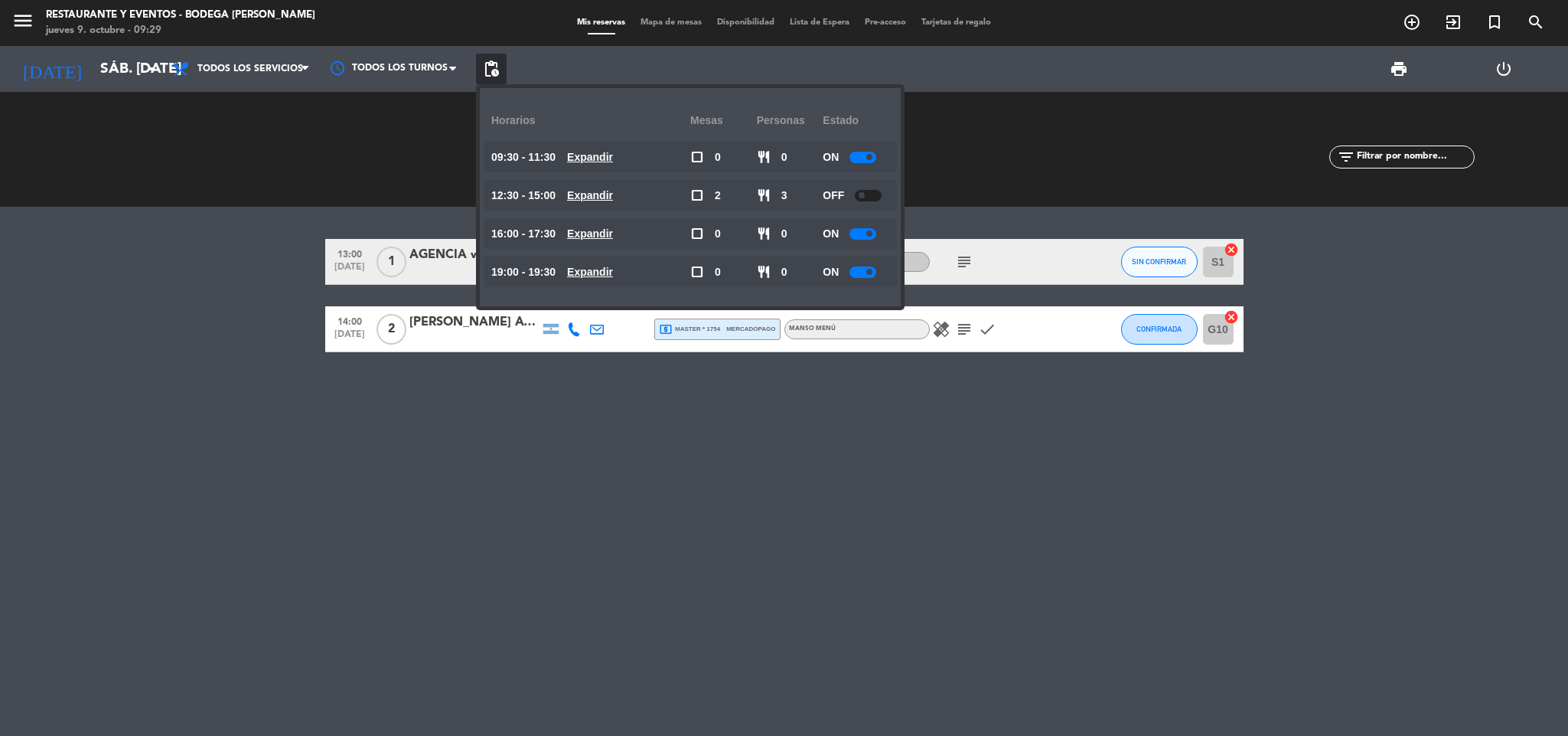
click at [869, 205] on div "OFF" at bounding box center [856, 195] width 67 height 31
drag, startPoint x: 859, startPoint y: 180, endPoint x: 863, endPoint y: 193, distance: 13.6
click at [863, 193] on div "OFF" at bounding box center [856, 195] width 67 height 31
click at [863, 193] on span at bounding box center [861, 195] width 6 height 6
click at [872, 228] on div at bounding box center [863, 234] width 27 height 12
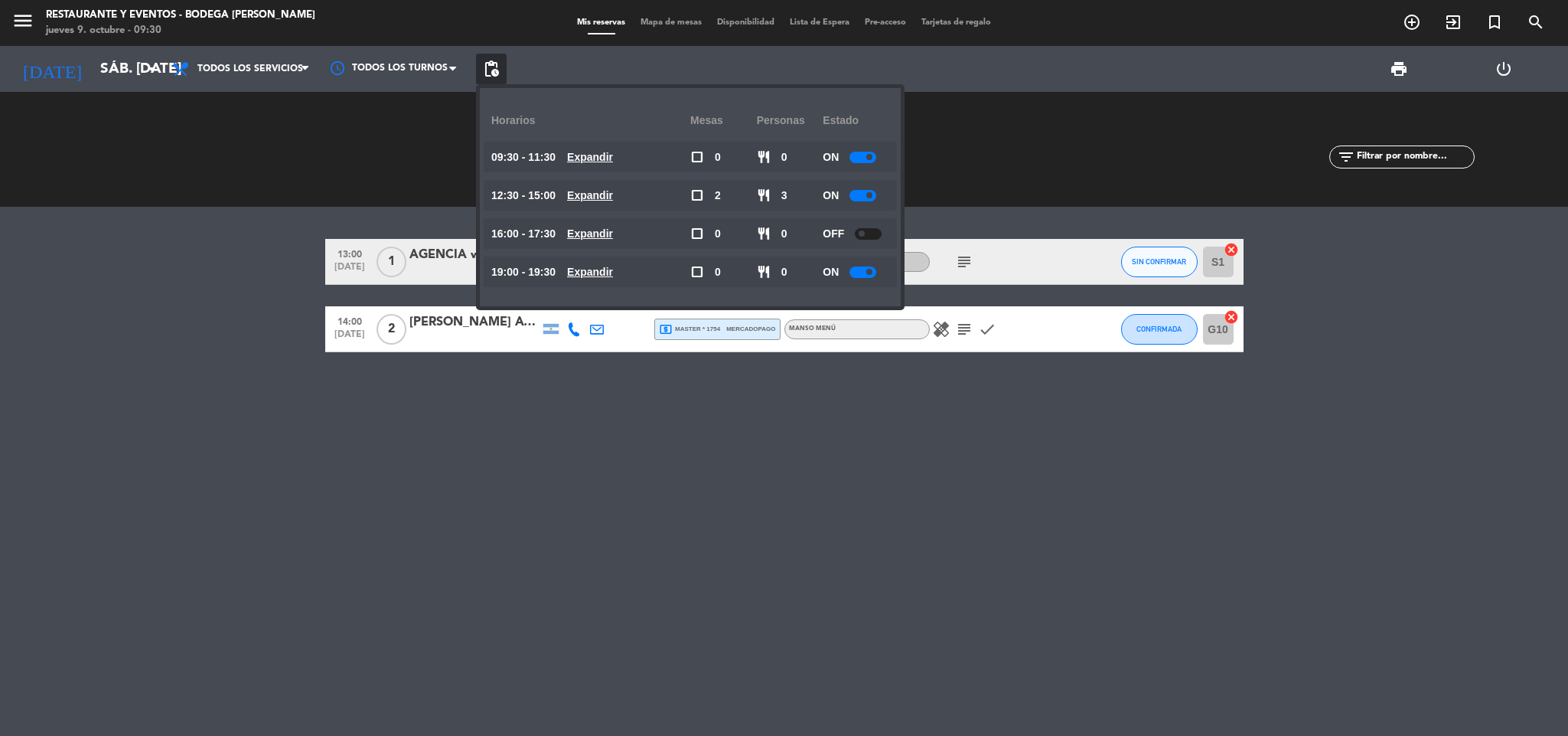
click at [871, 271] on span at bounding box center [869, 271] width 6 height 6
click at [859, 430] on div "13:00 [DATE] 1 AGENCIA wickeds travel | [PERSON_NAME] headset_mic Seña/anticipo…" at bounding box center [784, 471] width 1568 height 530
